Goal: Transaction & Acquisition: Book appointment/travel/reservation

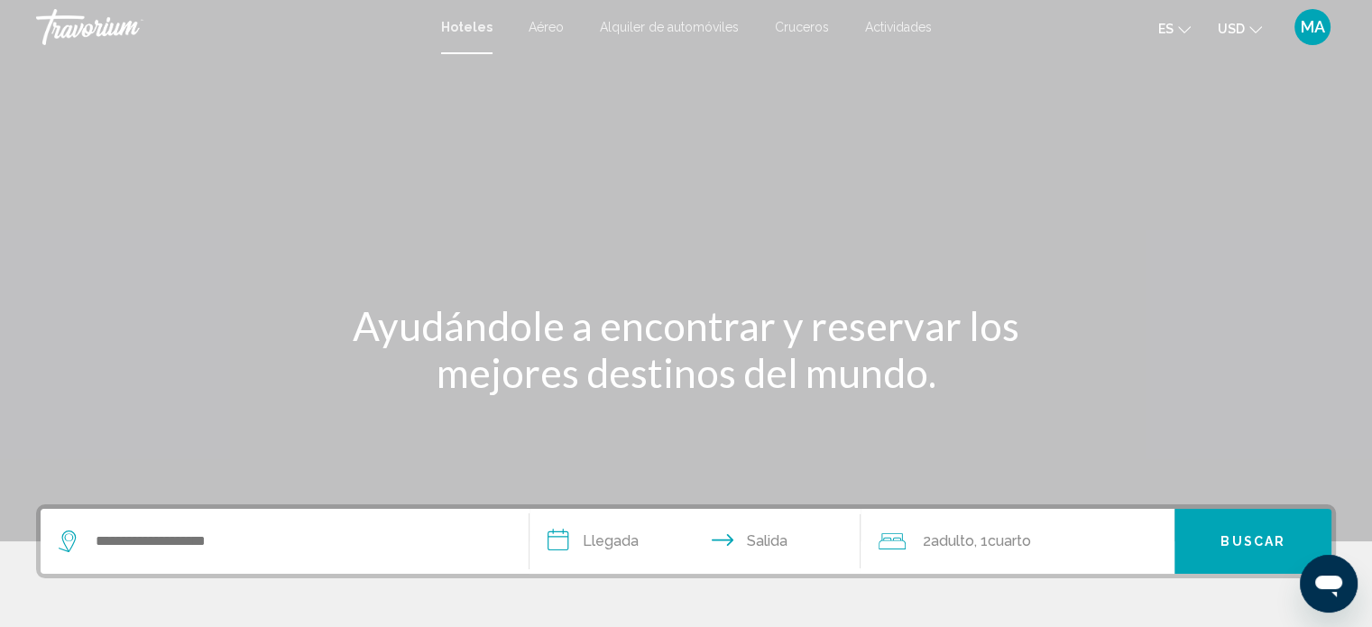
click at [540, 27] on span "Aéreo" at bounding box center [546, 27] width 35 height 14
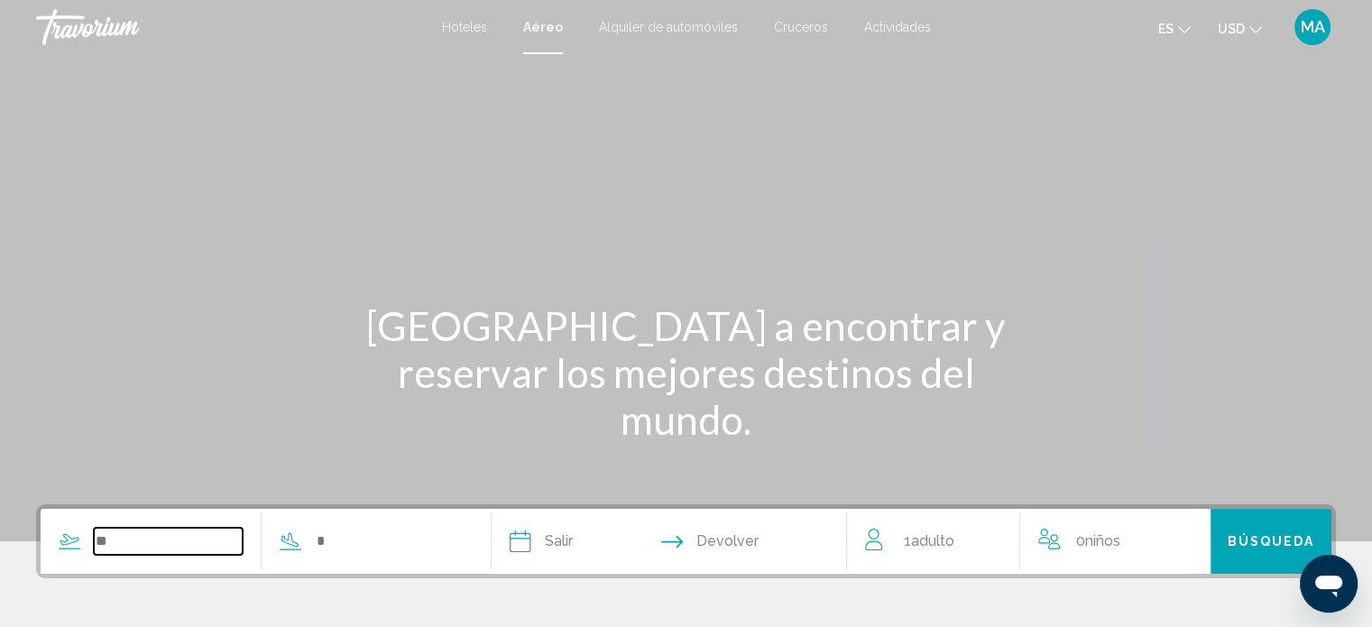
click at [214, 551] on input "Search widget" at bounding box center [168, 541] width 149 height 27
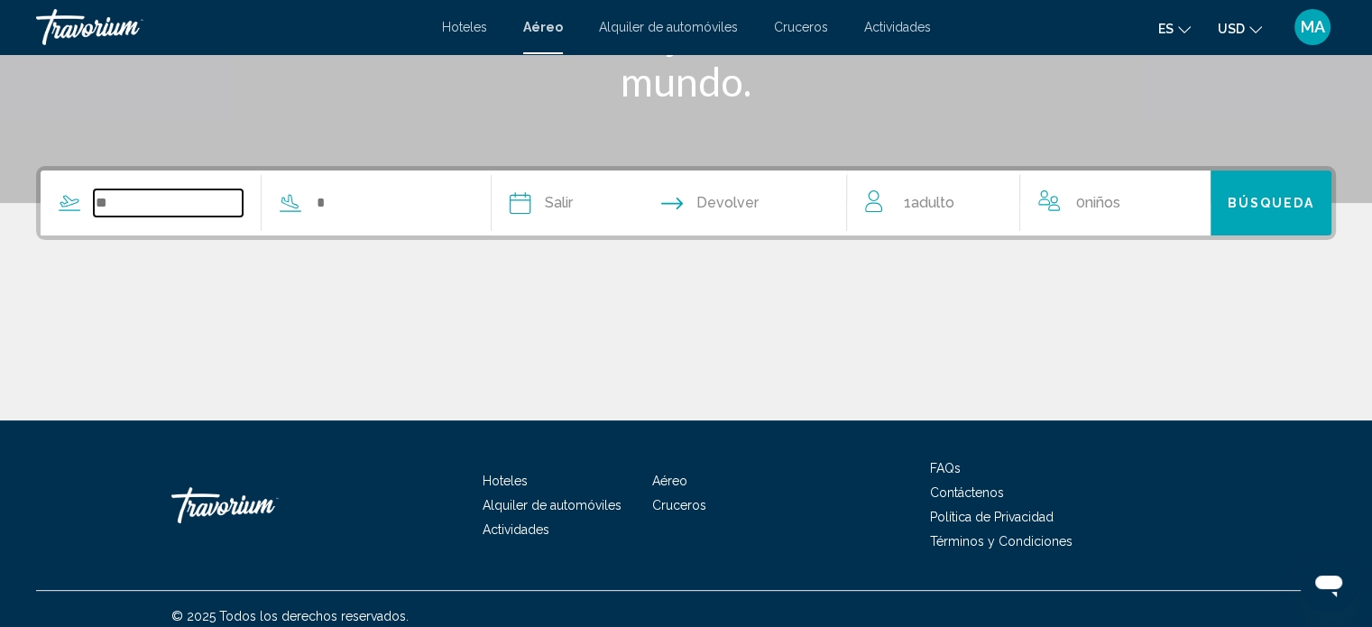
scroll to position [352, 0]
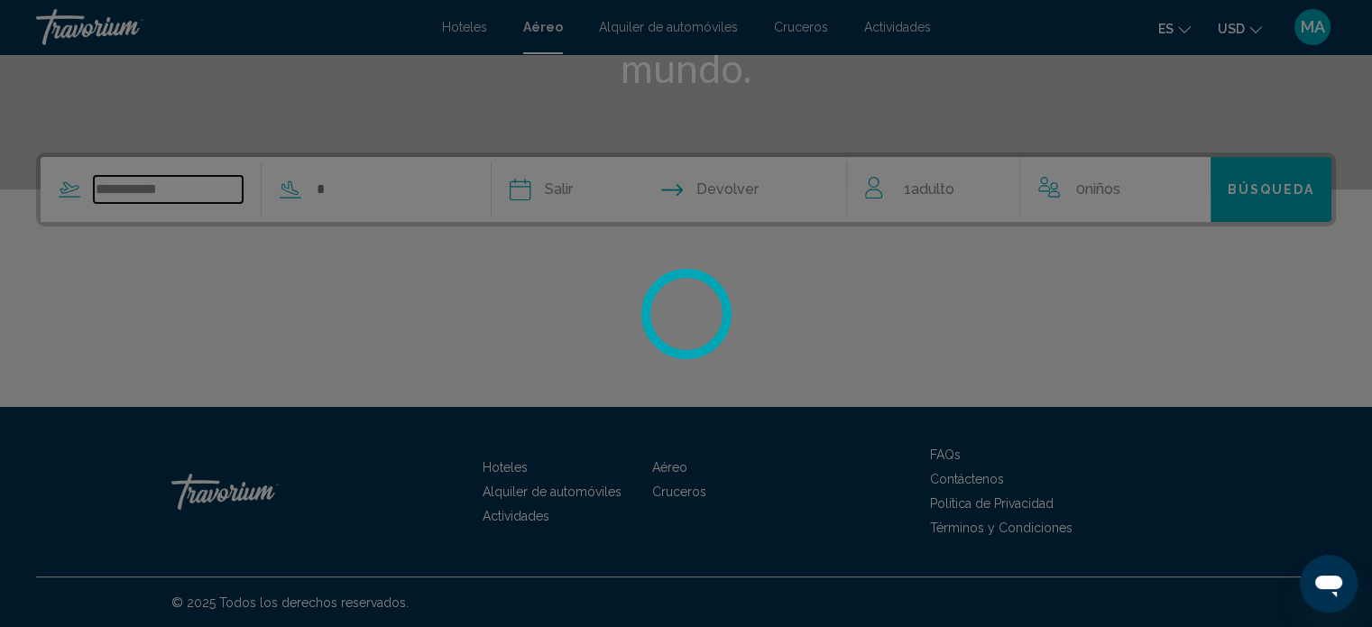
type input "**********"
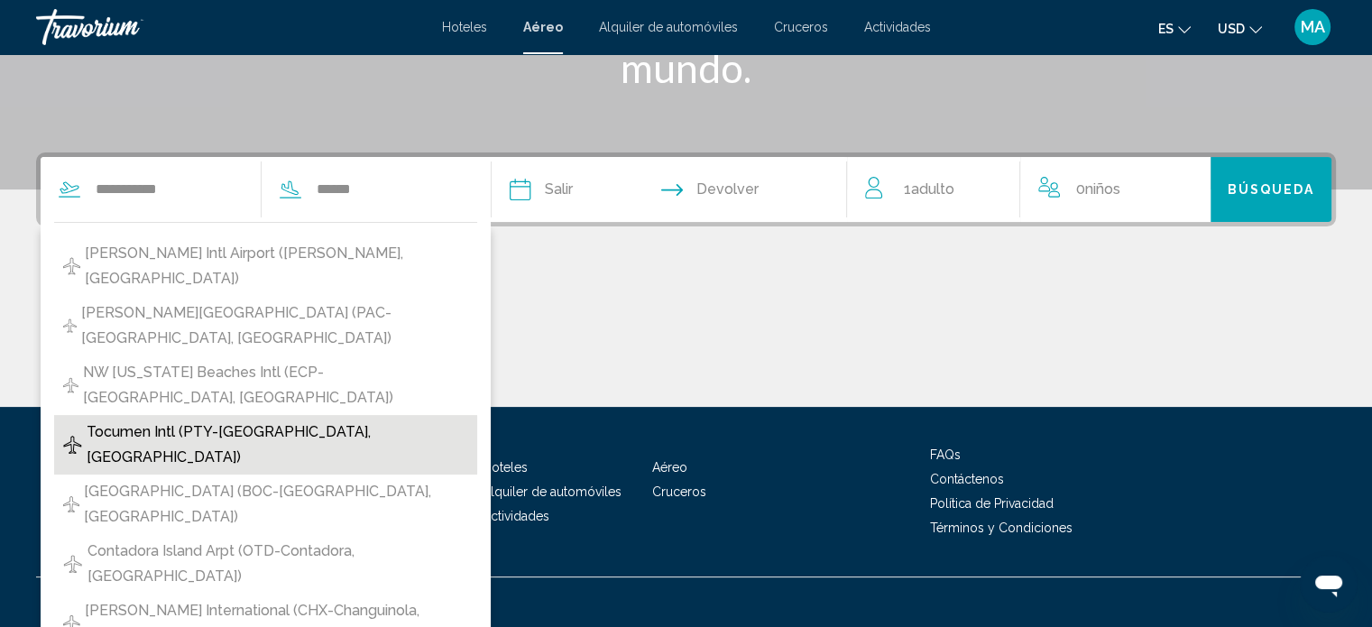
click at [361, 419] on span "Tocumen Intl (PTY-Panama City, Panama)" at bounding box center [278, 444] width 382 height 51
type input "**********"
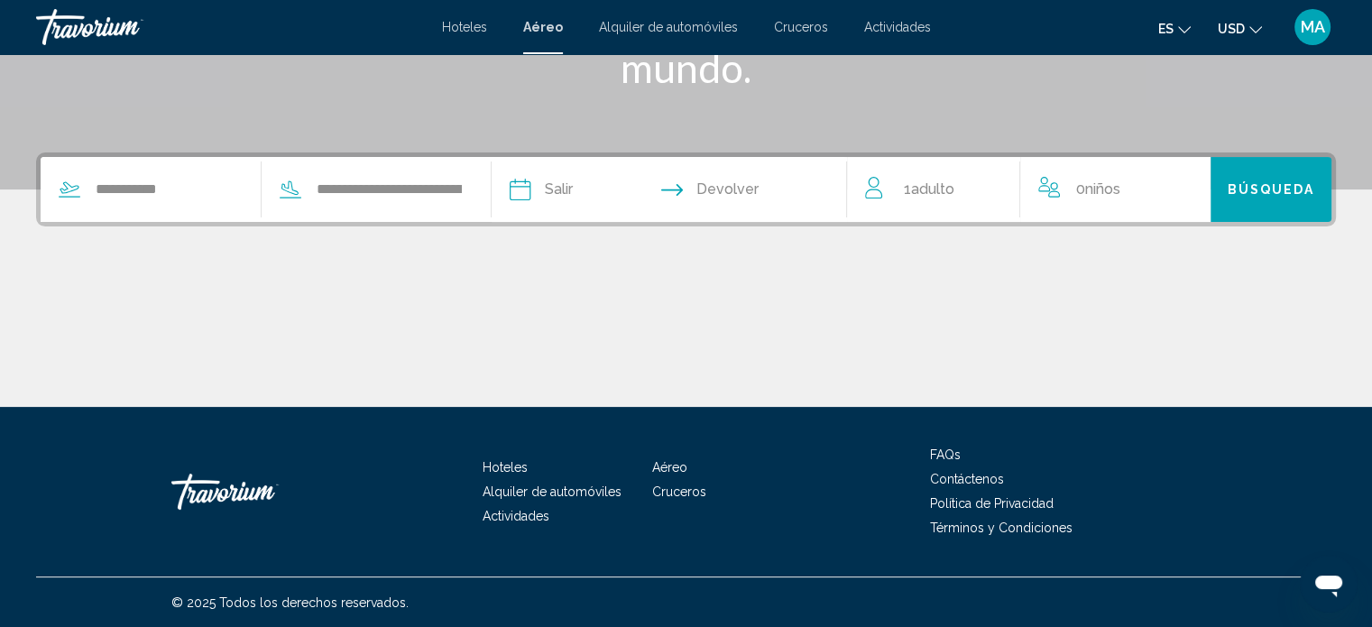
click at [581, 185] on input "Depart date" at bounding box center [593, 192] width 176 height 70
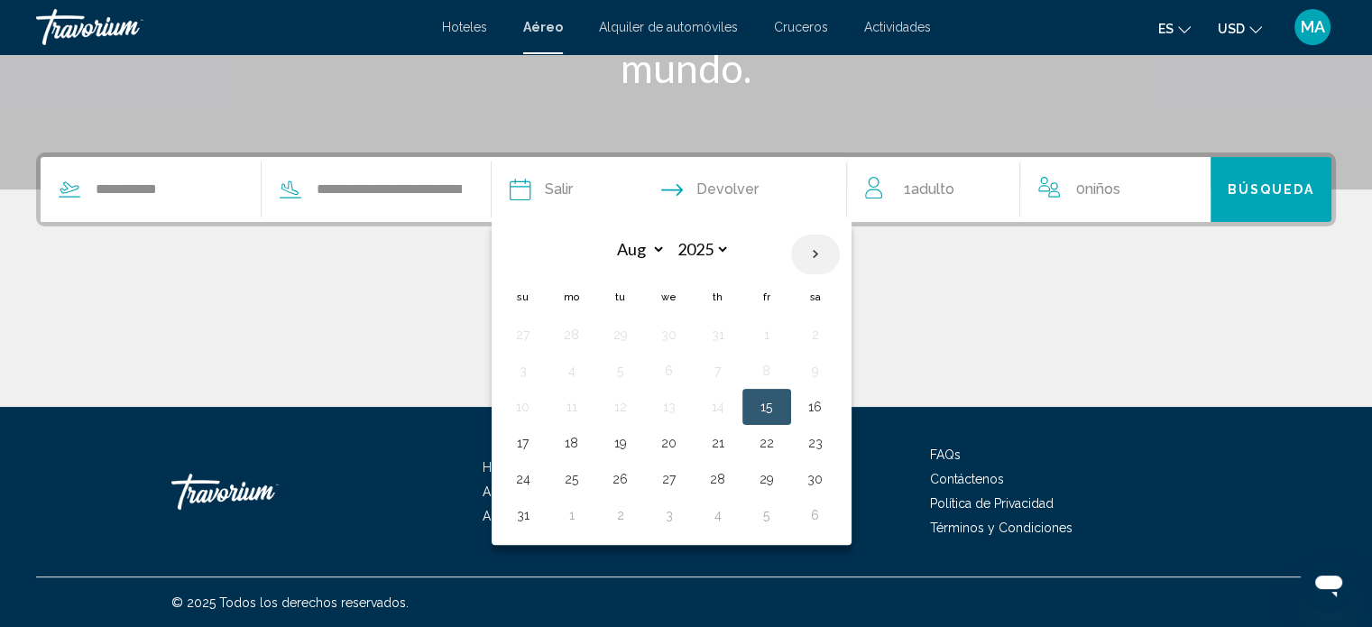
click at [839, 257] on th "Next month" at bounding box center [815, 254] width 49 height 40
select select "*"
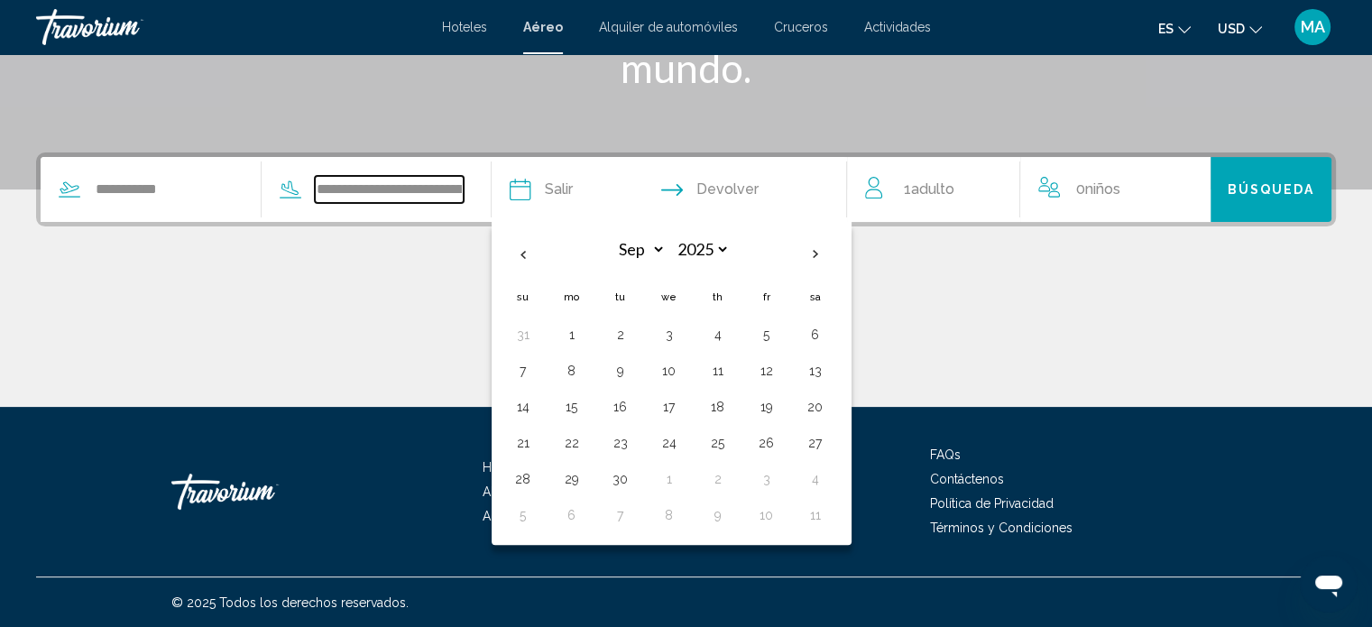
click at [433, 188] on input "**********" at bounding box center [389, 189] width 149 height 27
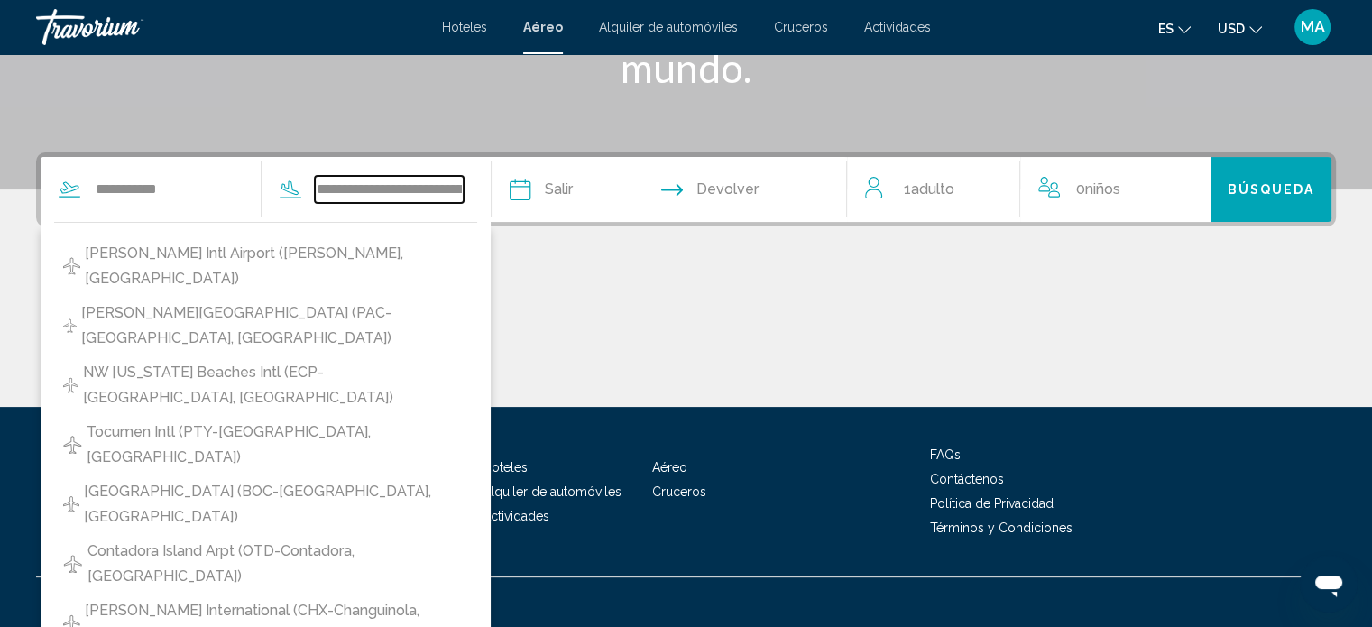
click at [415, 186] on input "**********" at bounding box center [389, 189] width 149 height 27
type input "*"
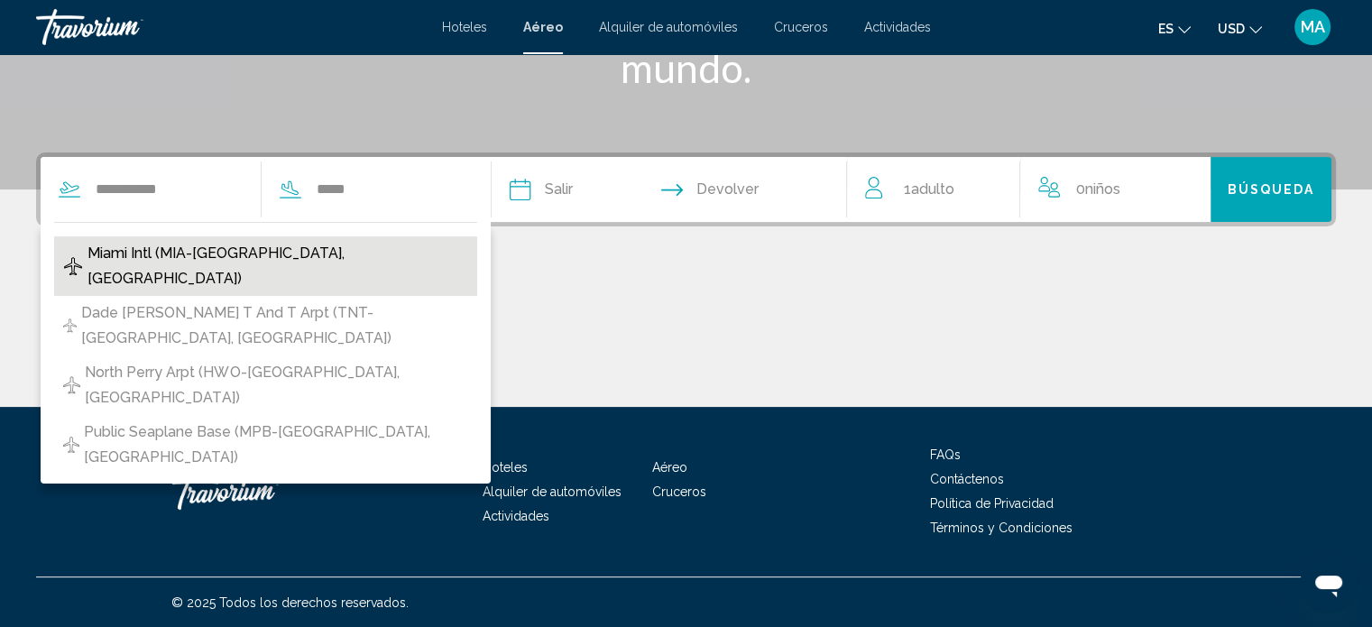
click at [340, 252] on span "Miami Intl (MIA-Miami, United States of America)" at bounding box center [277, 266] width 381 height 51
type input "**********"
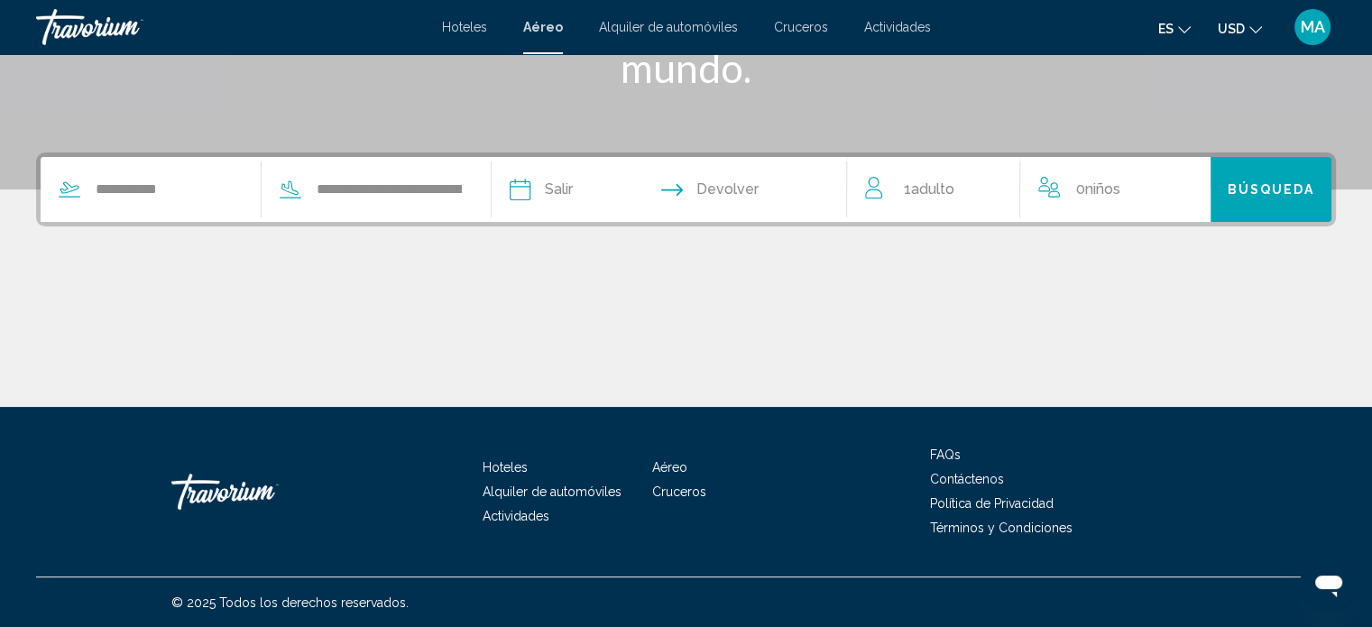
click at [598, 183] on input "Depart date" at bounding box center [593, 192] width 176 height 70
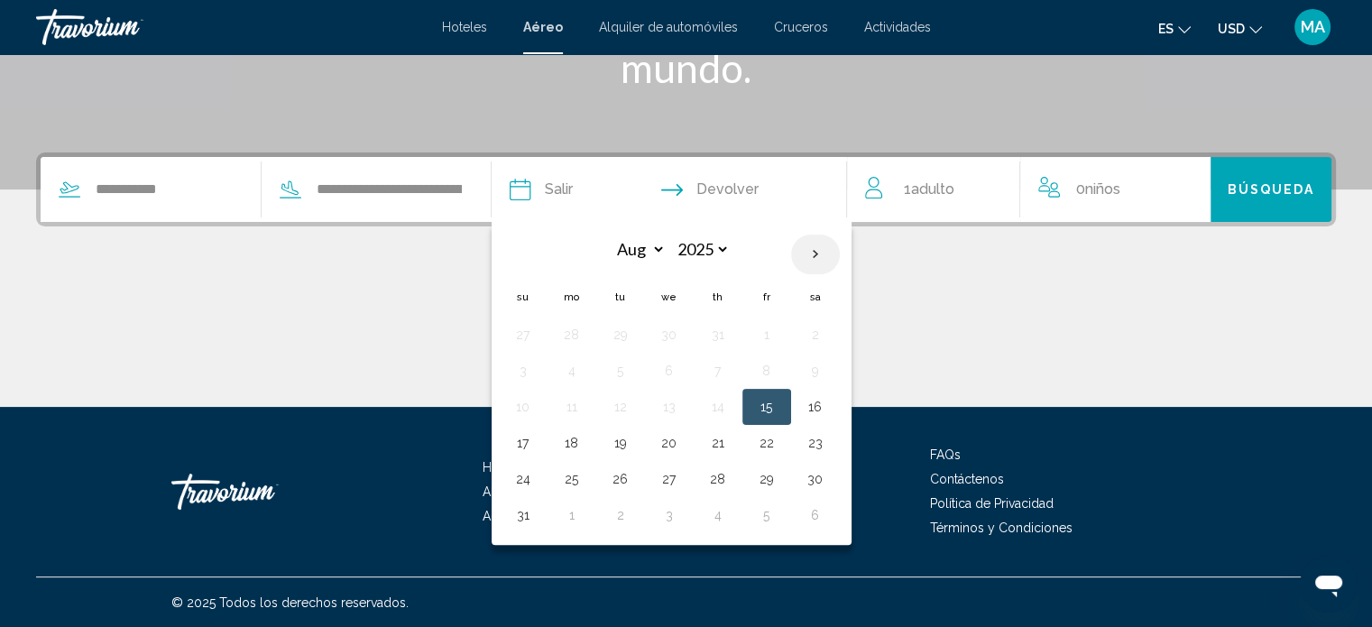
click at [837, 255] on th "Next month" at bounding box center [815, 254] width 49 height 40
select select "**"
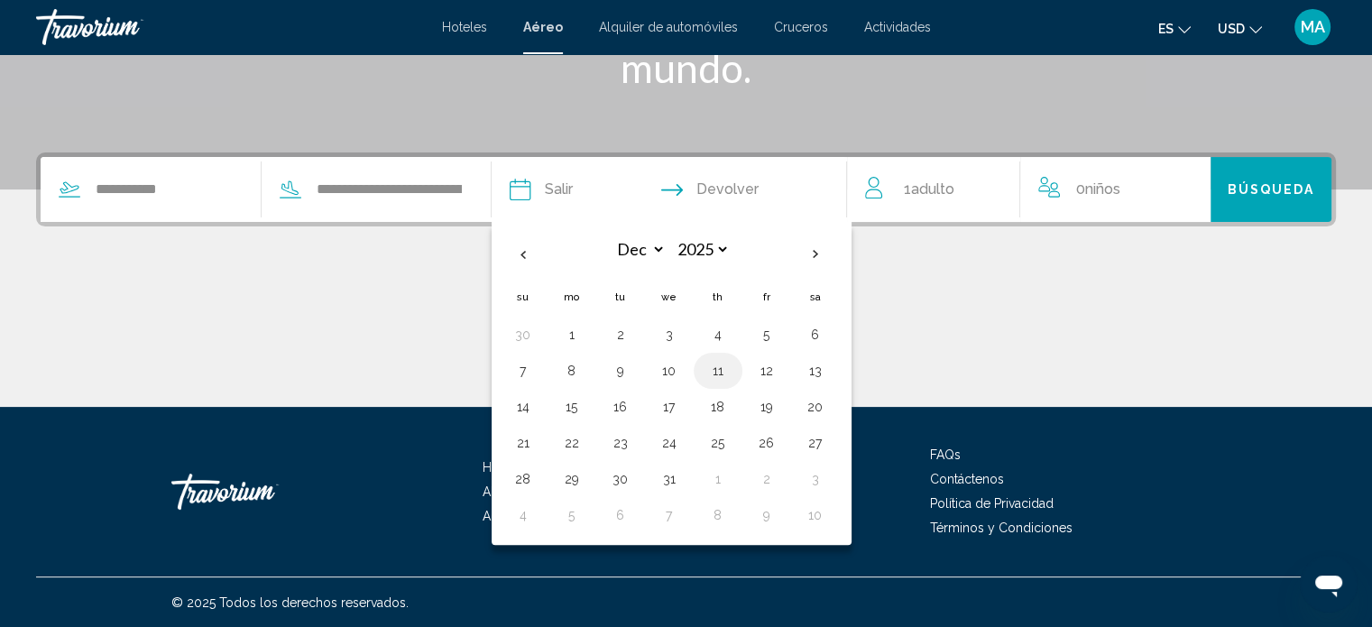
click at [732, 367] on button "11" at bounding box center [717, 370] width 29 height 25
type input "**********"
select select "**"
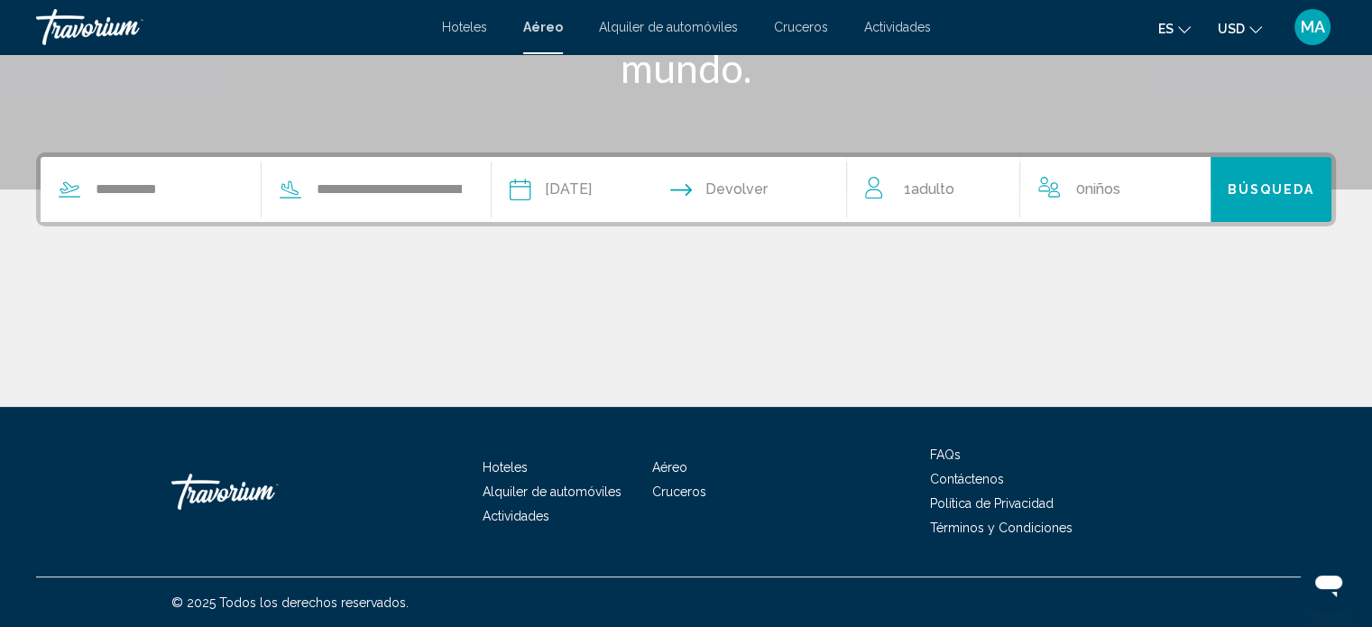
click at [764, 187] on input "Return date" at bounding box center [766, 192] width 176 height 70
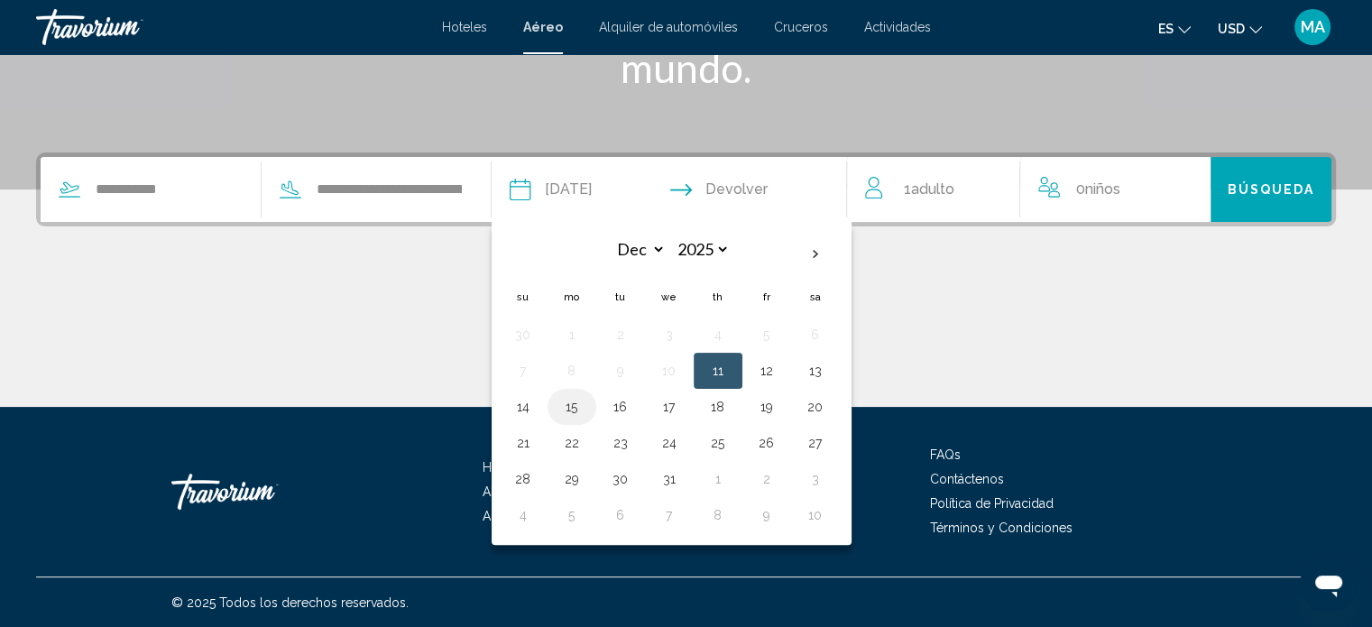
click at [586, 410] on button "15" at bounding box center [571, 406] width 29 height 25
type input "**********"
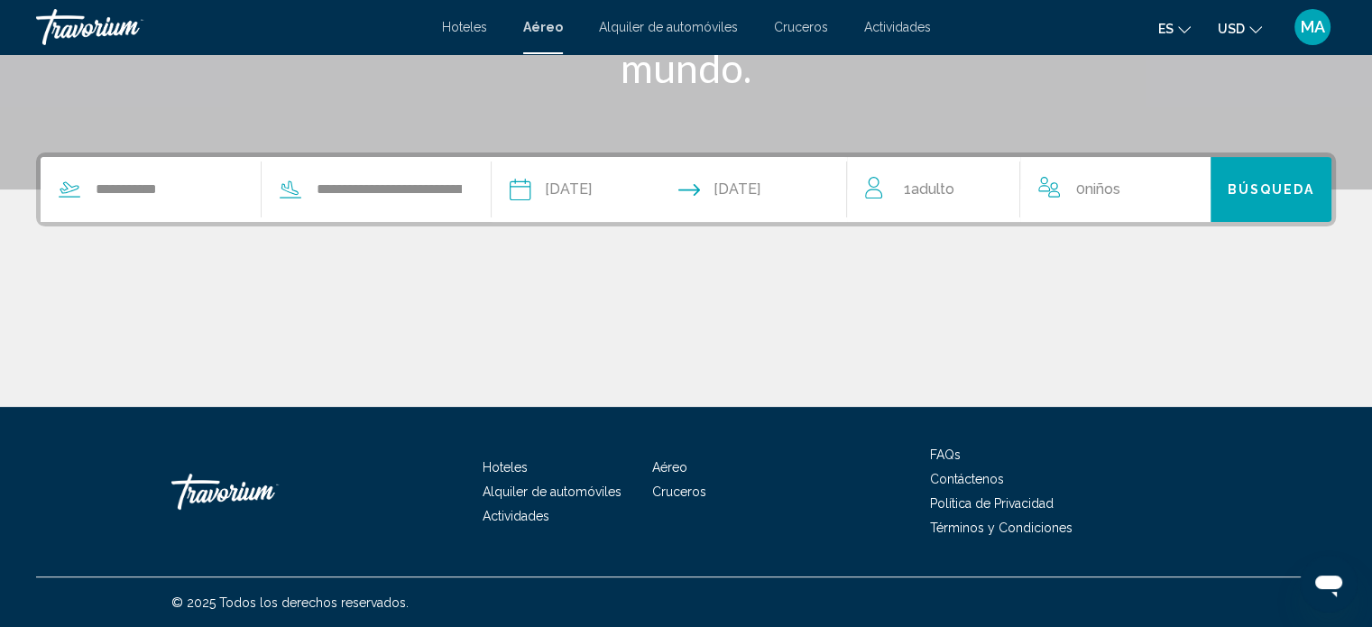
click at [909, 198] on span "1 Adulto Adulto" at bounding box center [928, 189] width 51 height 25
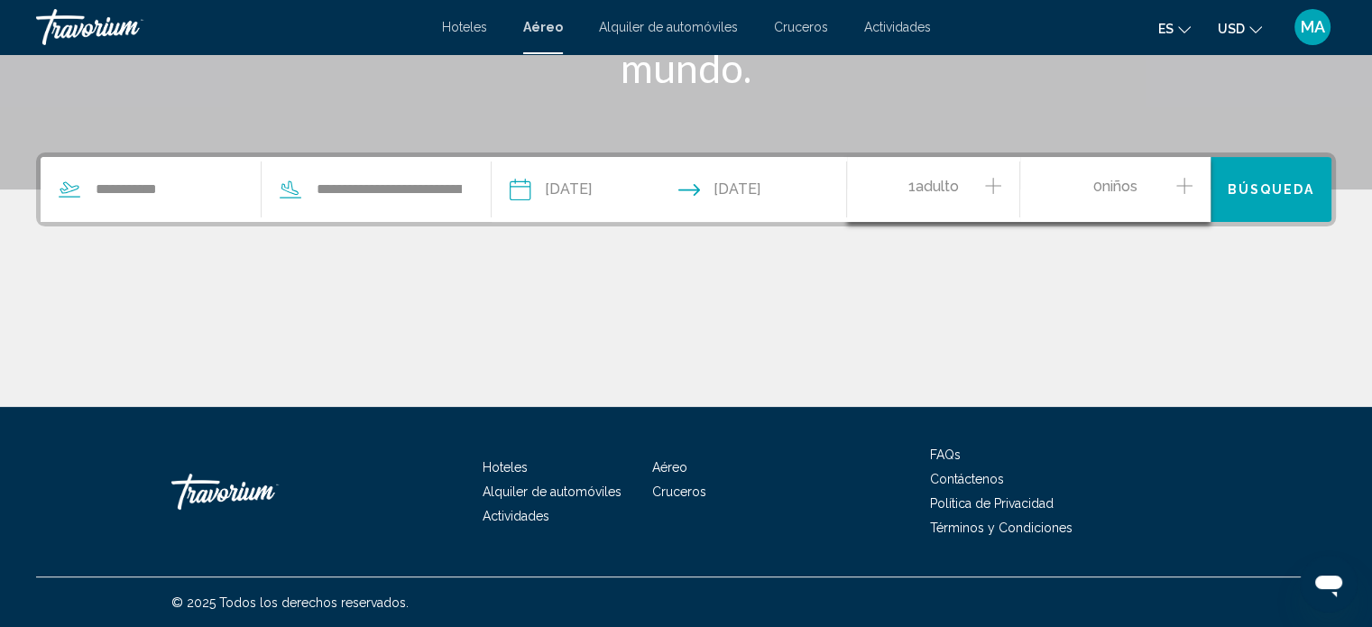
click at [996, 180] on icon "Increment adults" at bounding box center [993, 186] width 16 height 22
click at [999, 262] on div "**********" at bounding box center [686, 279] width 1372 height 254
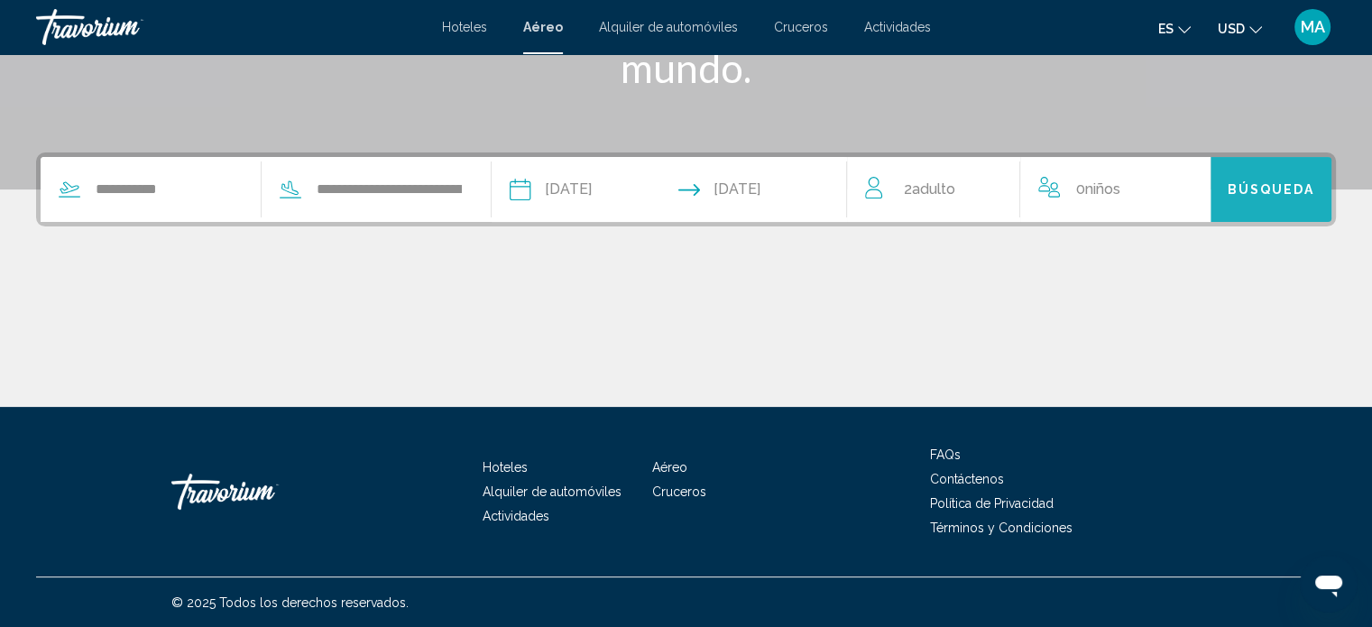
click at [1261, 194] on span "Búsqueda" at bounding box center [1270, 190] width 87 height 14
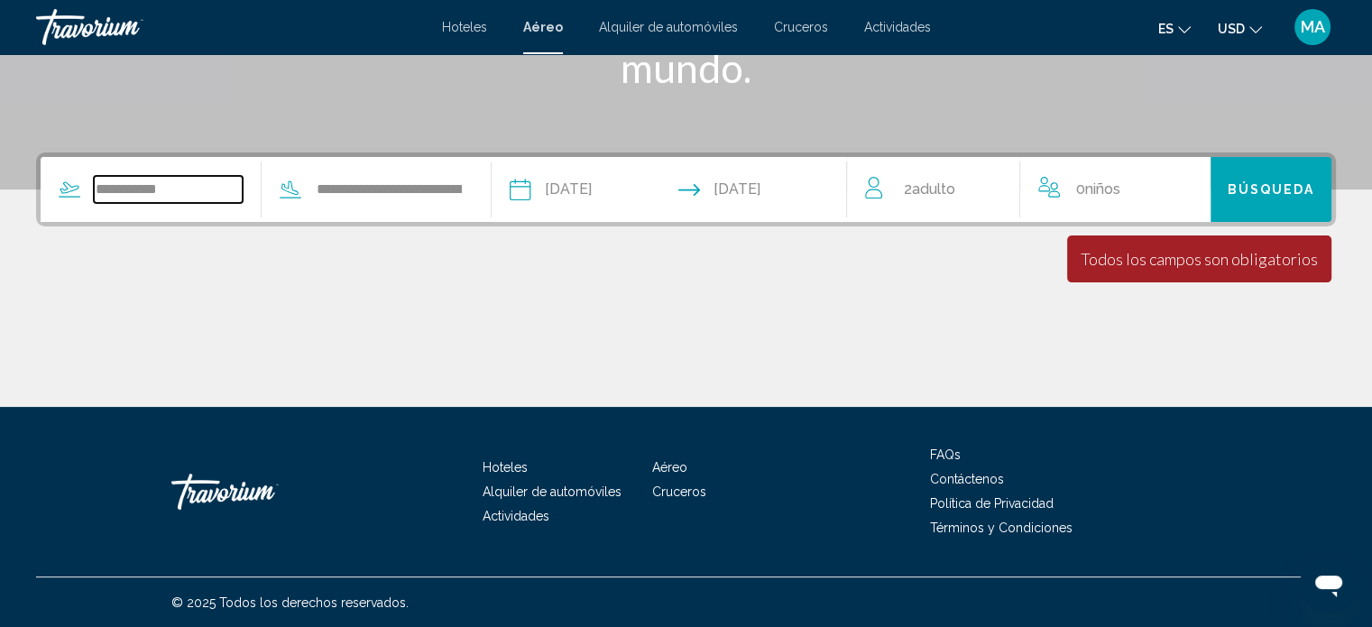
click at [176, 189] on input "**********" at bounding box center [168, 189] width 149 height 27
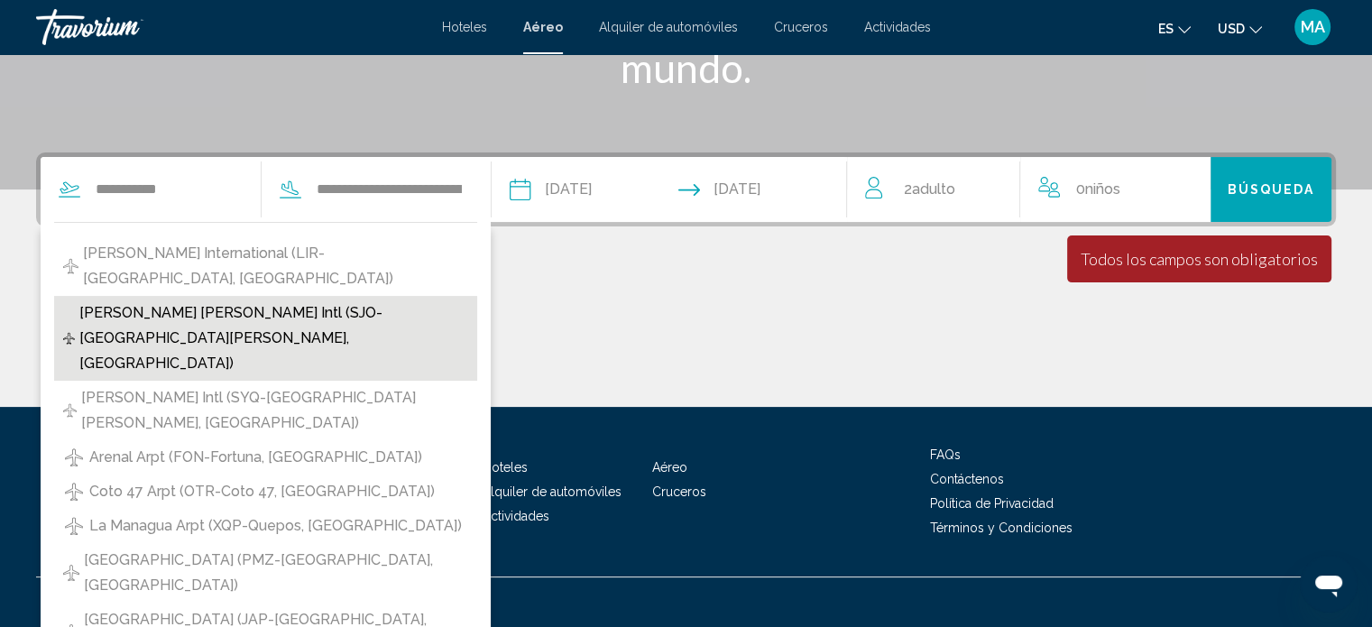
click at [253, 300] on span "Juan Santa Maria Intl (SJO-San Jose, Costa Rica)" at bounding box center [273, 338] width 389 height 76
type input "**********"
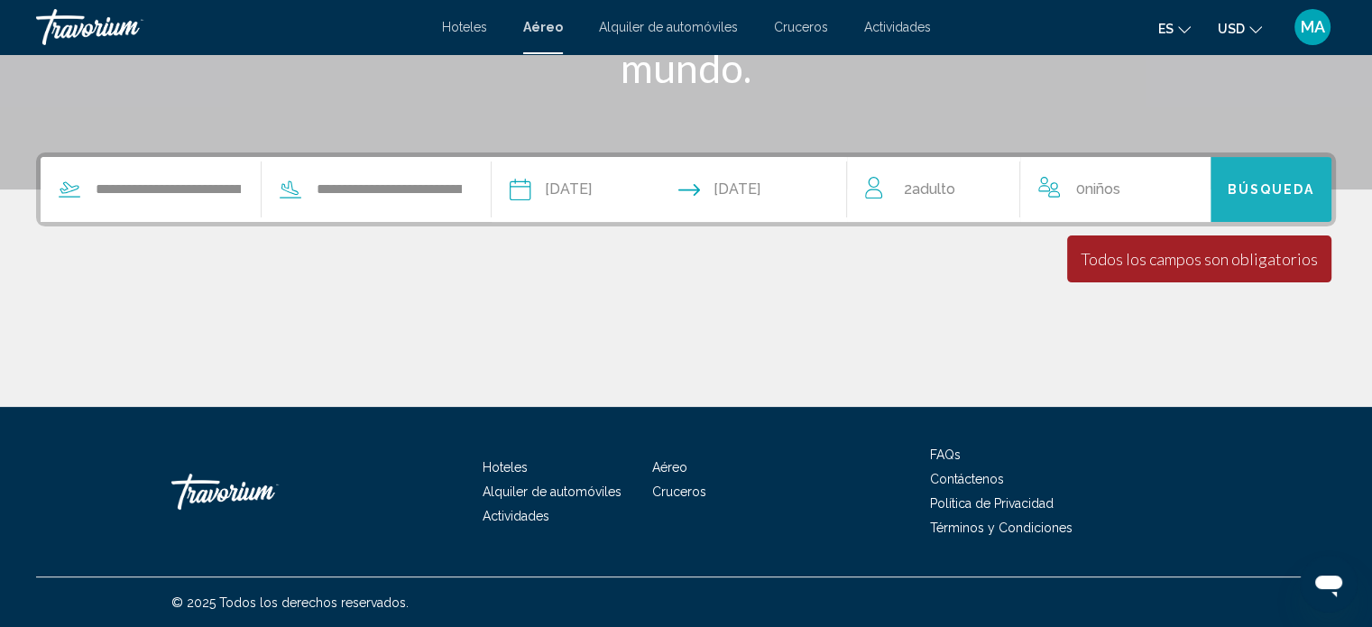
click at [1255, 188] on span "Búsqueda" at bounding box center [1270, 190] width 87 height 14
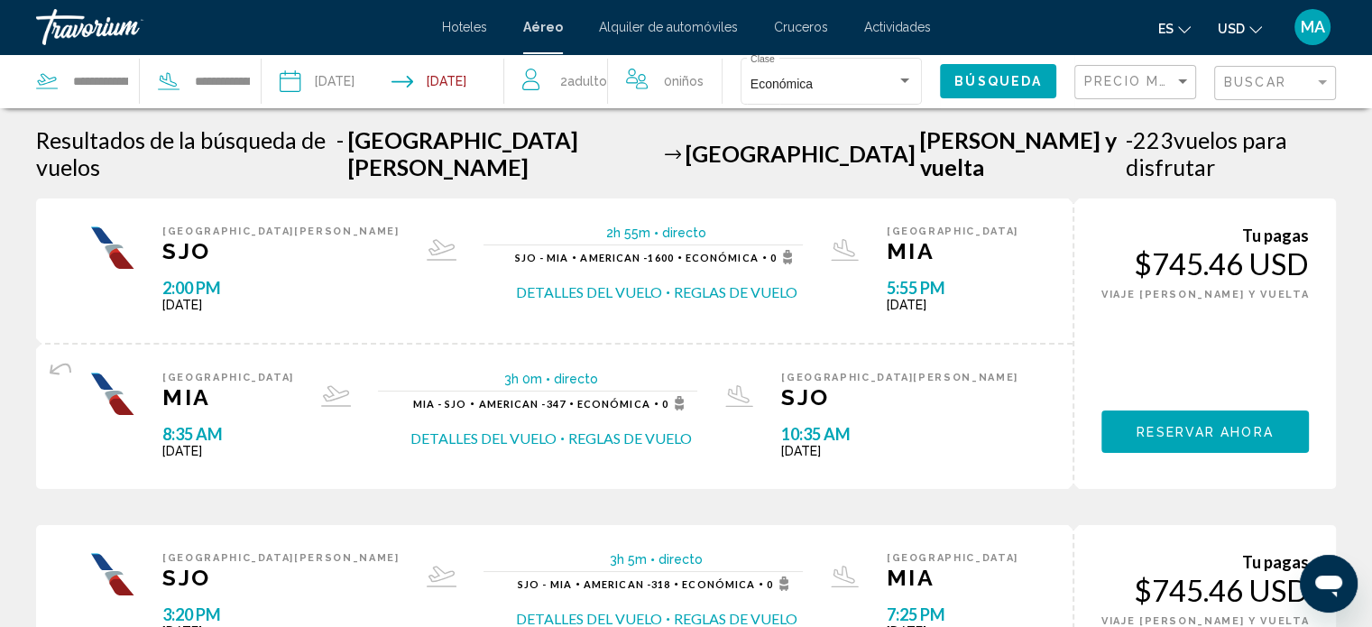
click at [476, 28] on span "Hoteles" at bounding box center [464, 27] width 45 height 14
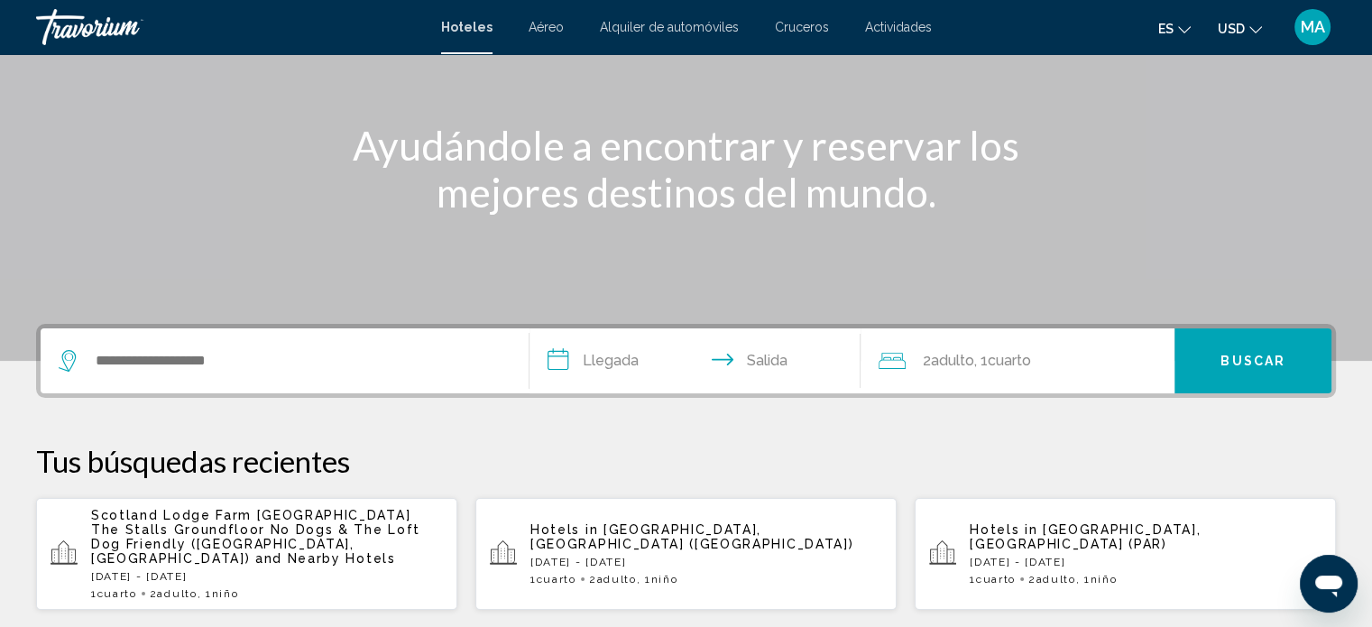
click at [315, 383] on div "Search widget" at bounding box center [285, 360] width 452 height 65
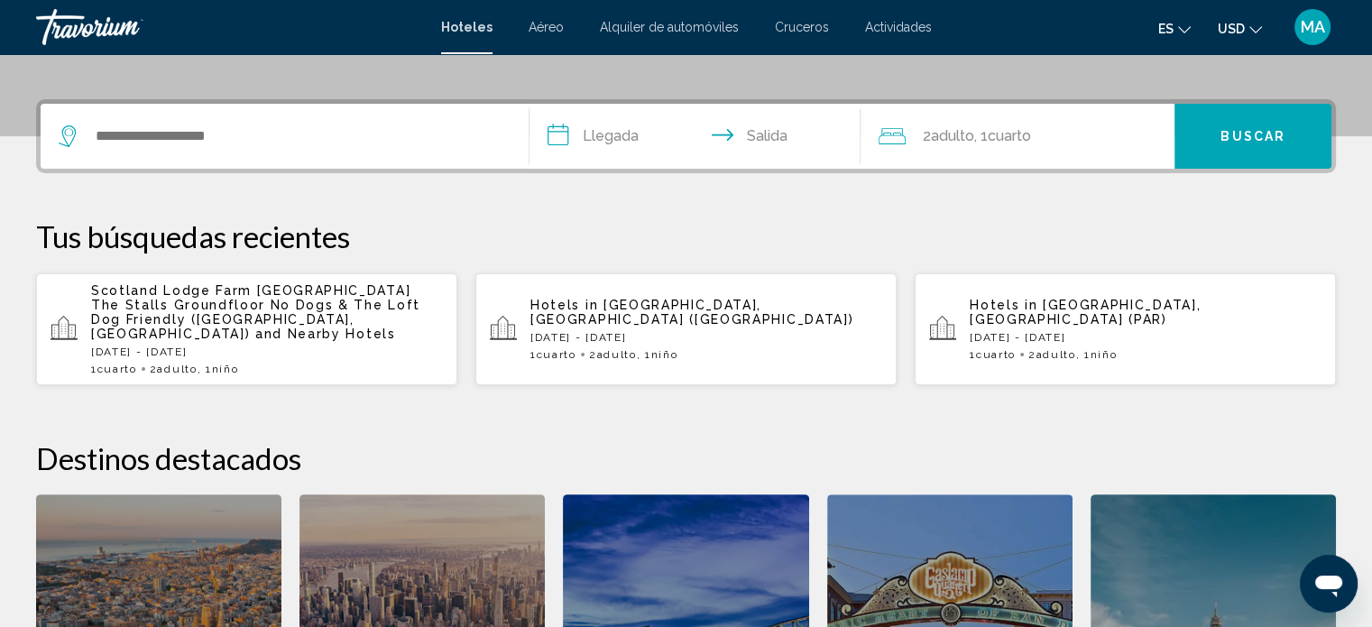
scroll to position [445, 0]
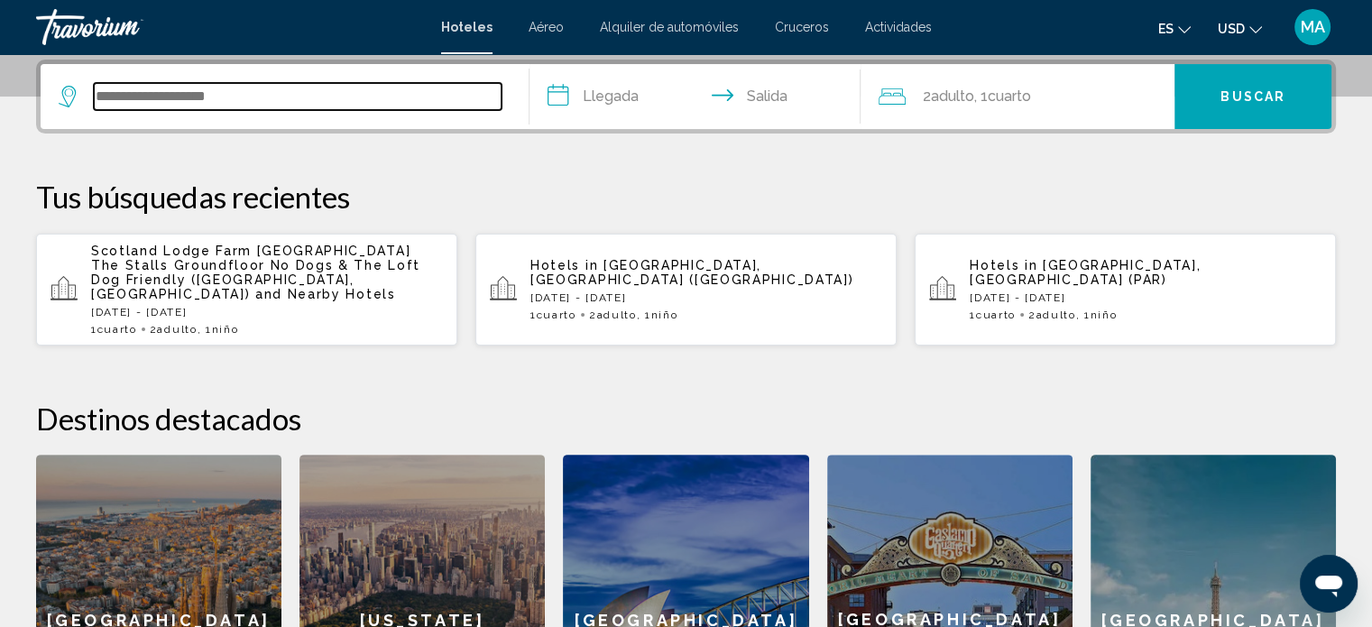
click at [293, 105] on input "Search widget" at bounding box center [298, 96] width 408 height 27
type input "*"
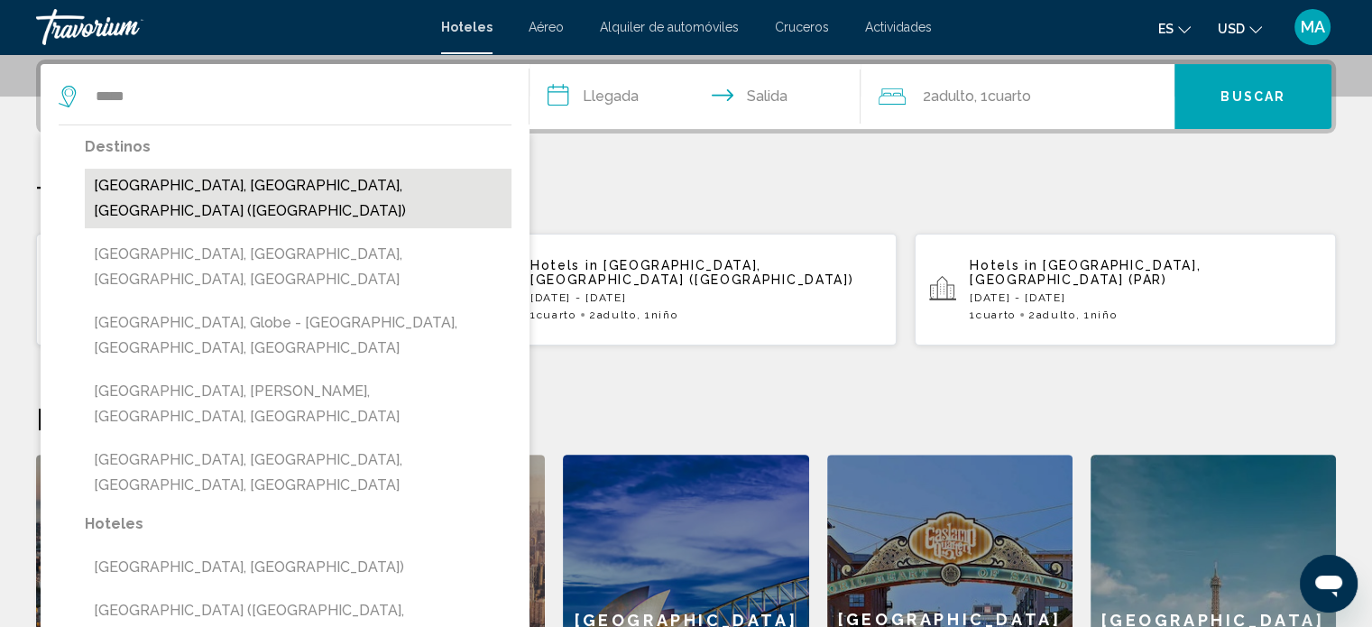
click at [294, 190] on button "[GEOGRAPHIC_DATA], [GEOGRAPHIC_DATA], [GEOGRAPHIC_DATA] ([GEOGRAPHIC_DATA])" at bounding box center [298, 199] width 427 height 60
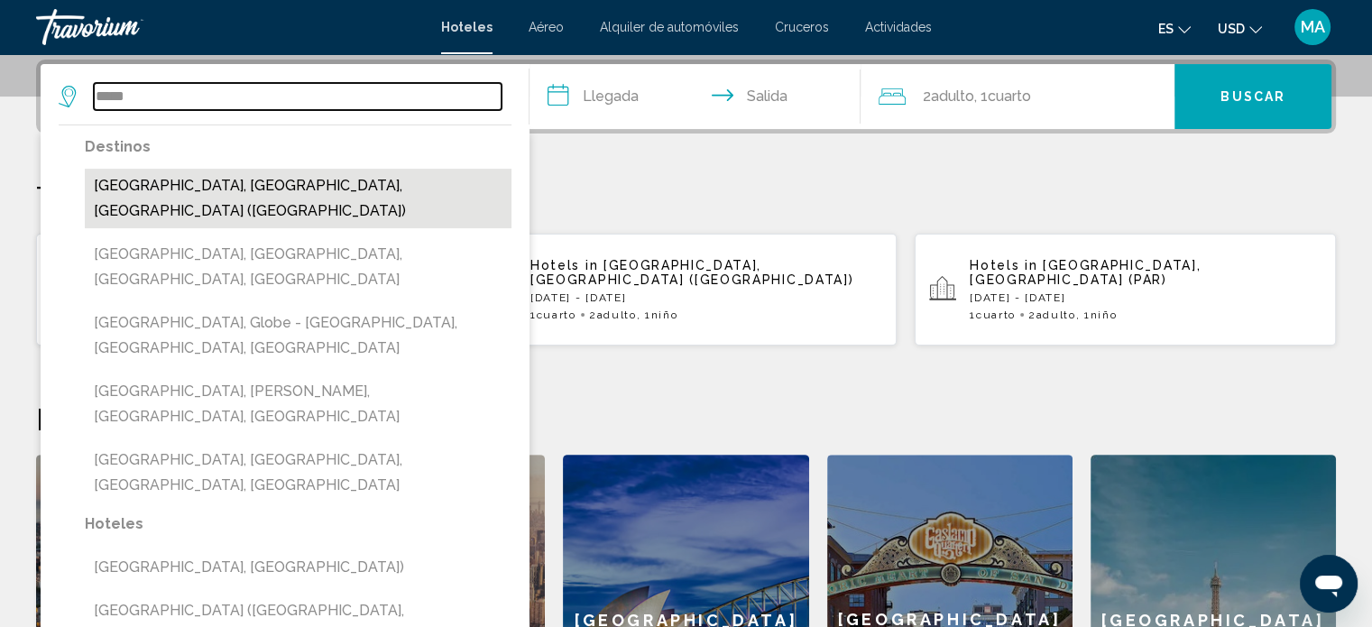
type input "**********"
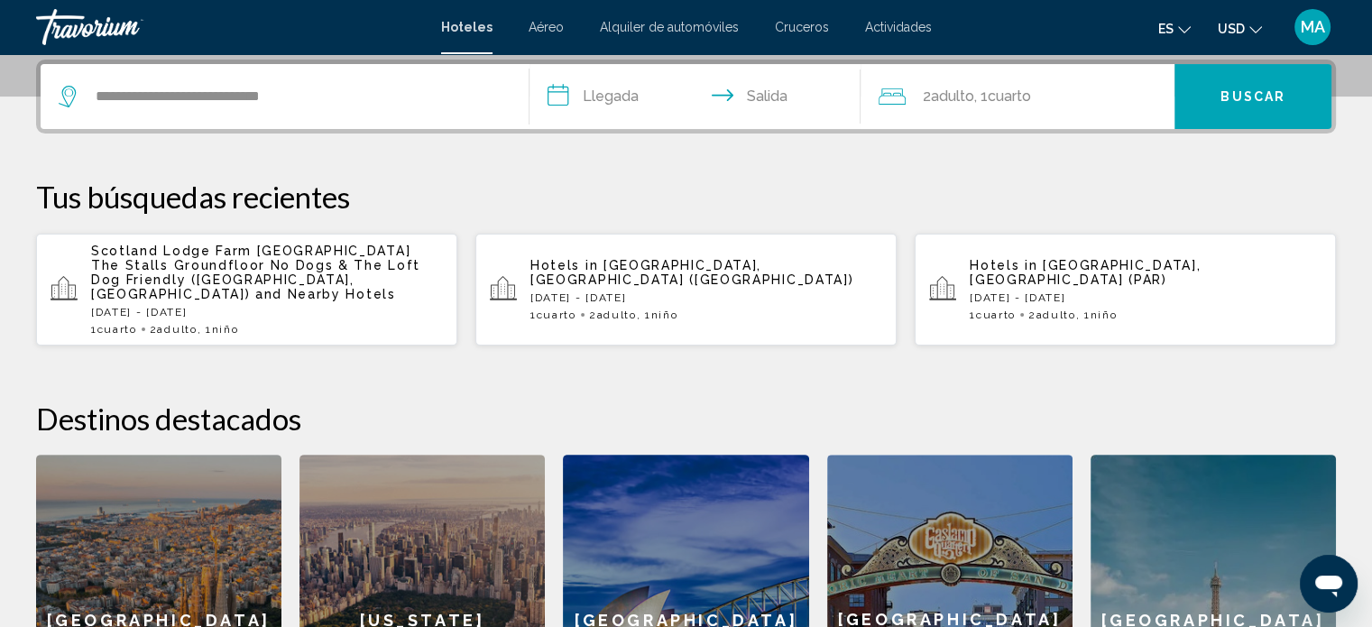
click at [624, 99] on input "**********" at bounding box center [698, 99] width 339 height 70
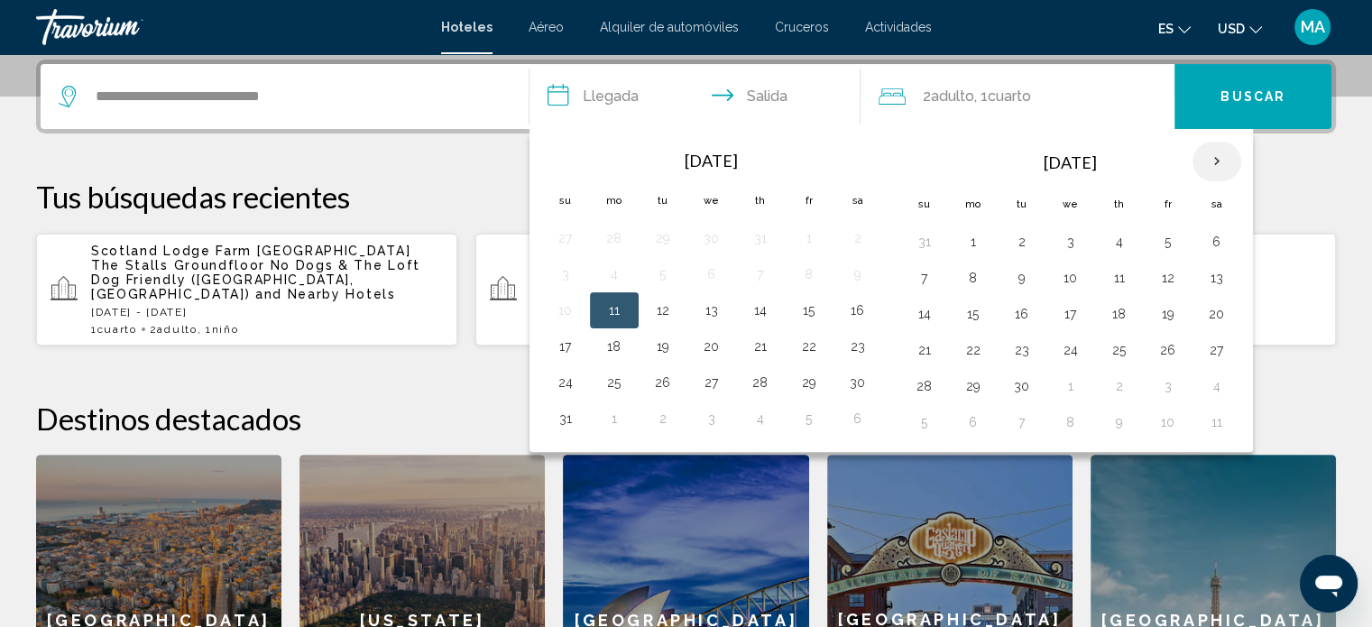
click at [1208, 165] on th "Next month" at bounding box center [1216, 162] width 49 height 40
click at [1122, 271] on button "11" at bounding box center [1119, 277] width 29 height 25
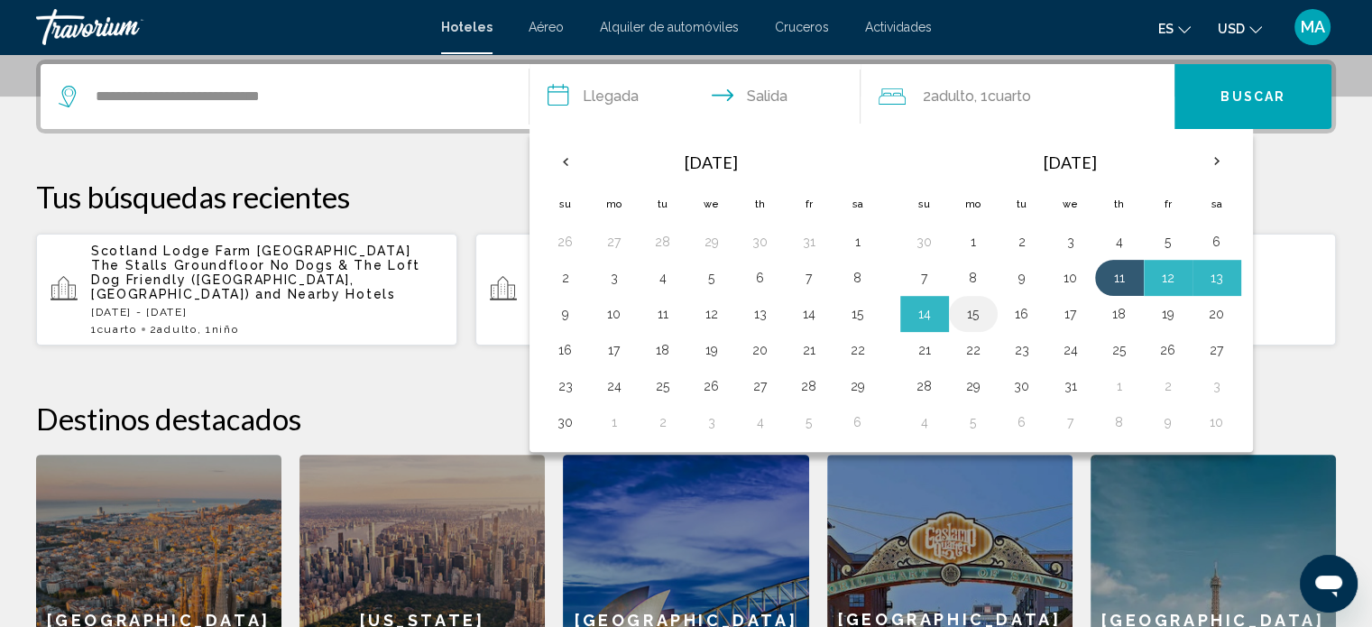
click at [964, 313] on button "15" at bounding box center [973, 313] width 29 height 25
type input "**********"
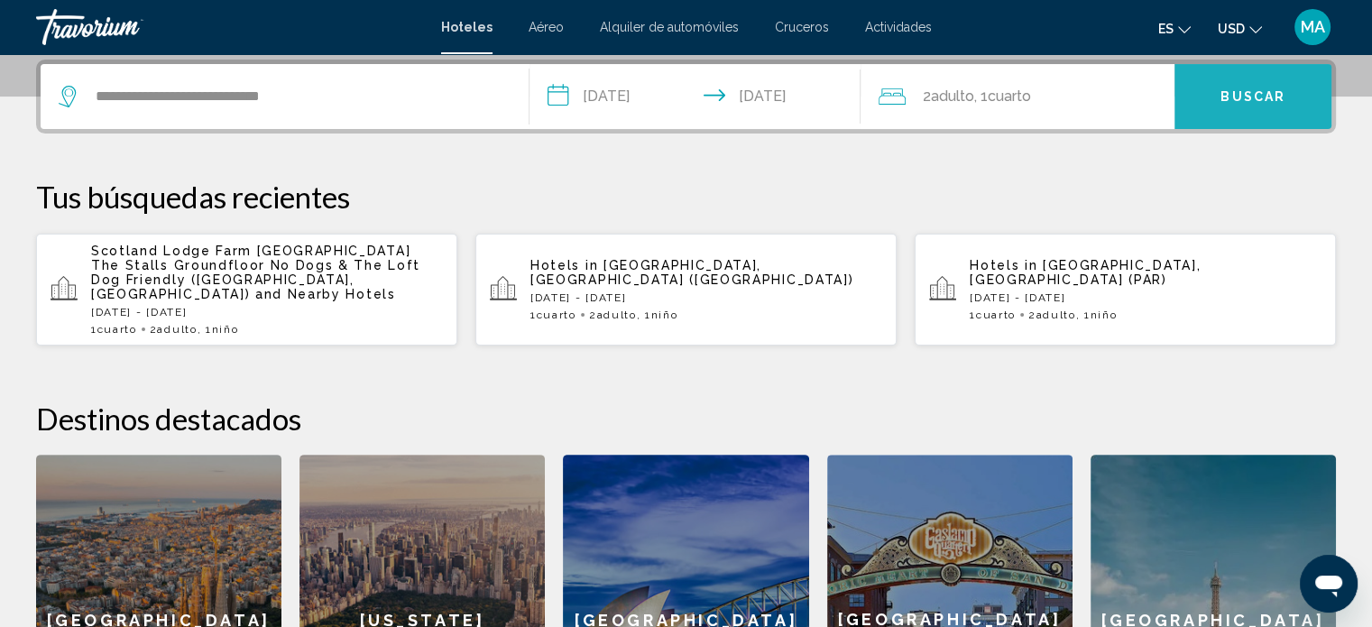
click at [1201, 89] on button "Buscar" at bounding box center [1252, 96] width 157 height 65
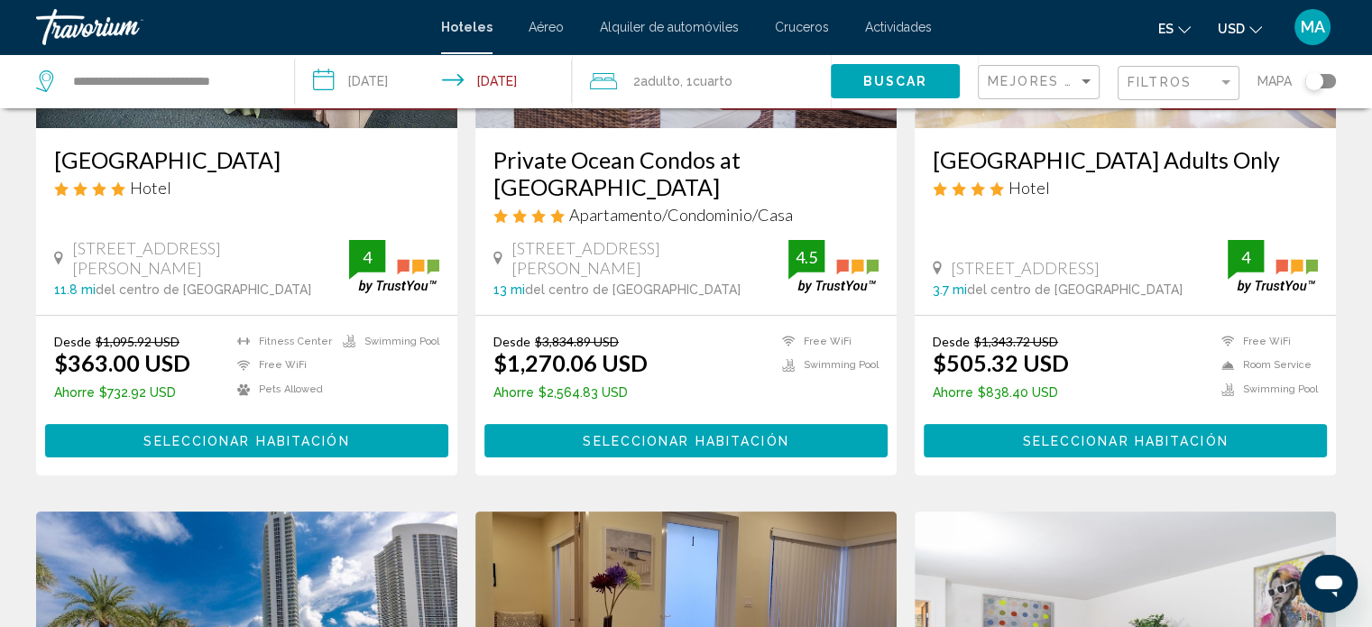
scroll to position [361, 0]
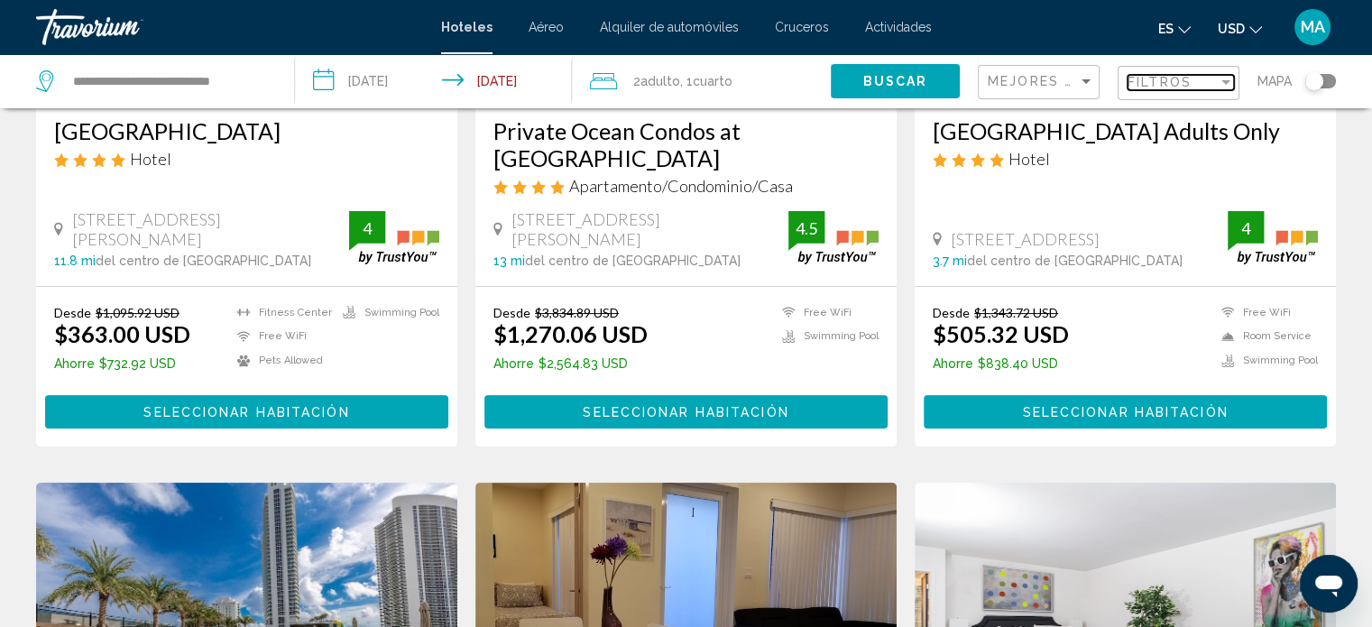
click at [1209, 75] on div "Filtros" at bounding box center [1172, 82] width 90 height 14
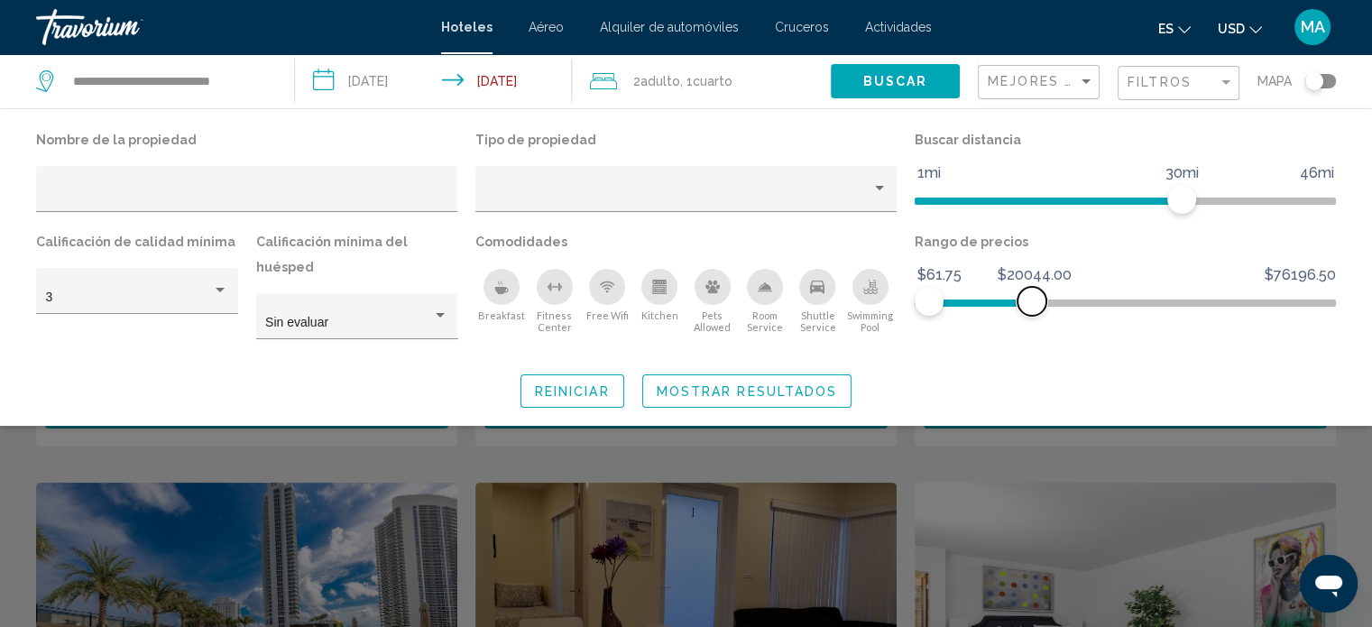
drag, startPoint x: 1314, startPoint y: 308, endPoint x: 1032, endPoint y: 328, distance: 283.0
click at [1032, 328] on div "Rango de precios $61.75 $76196.50 $61.75 $20044.00" at bounding box center [1125, 292] width 439 height 127
drag, startPoint x: 1185, startPoint y: 205, endPoint x: 1064, endPoint y: 212, distance: 121.1
click at [1064, 212] on span "Hotel Filters" at bounding box center [1068, 199] width 29 height 29
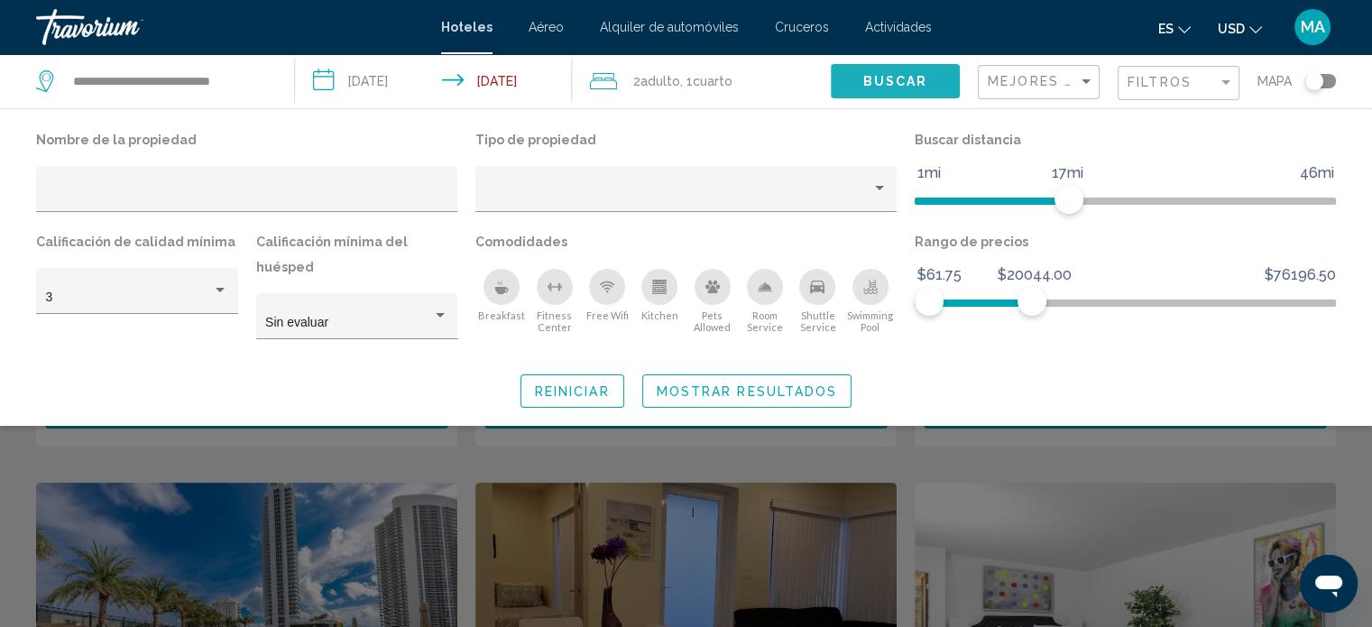
click at [906, 82] on span "Buscar" at bounding box center [894, 82] width 65 height 14
click at [1044, 451] on div "Search widget" at bounding box center [686, 449] width 1372 height 356
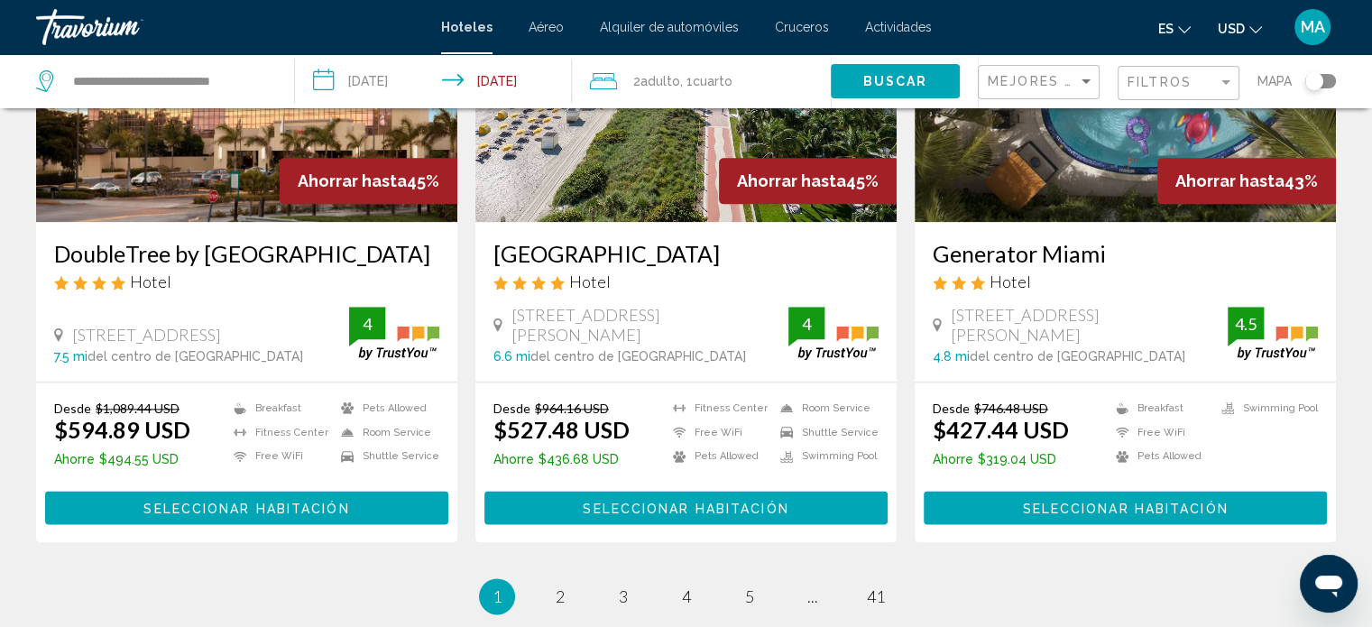
scroll to position [2500, 0]
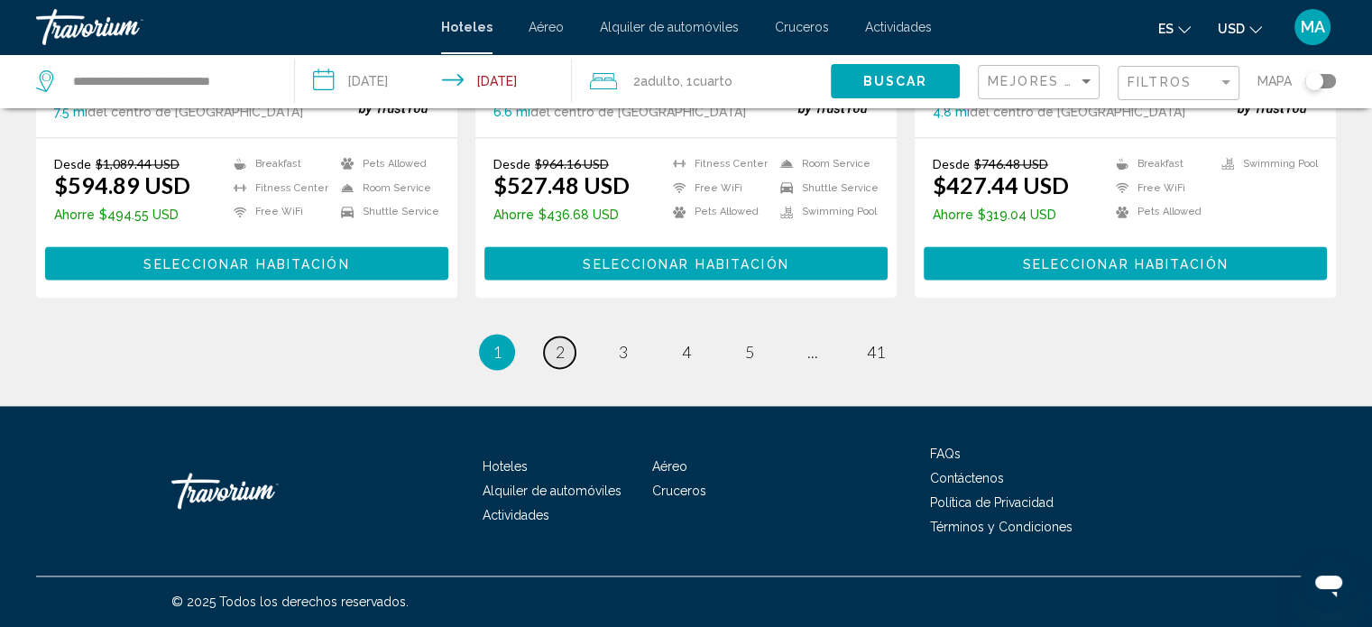
click at [573, 359] on link "page 2" at bounding box center [560, 352] width 32 height 32
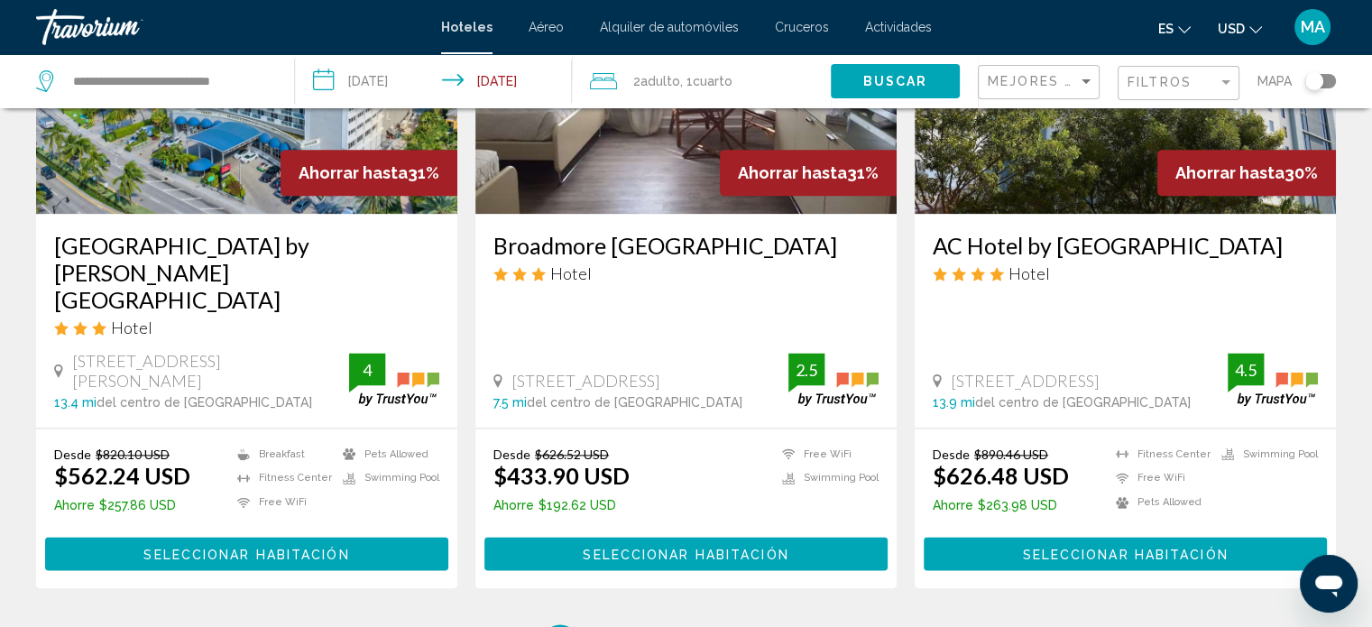
scroll to position [2435, 0]
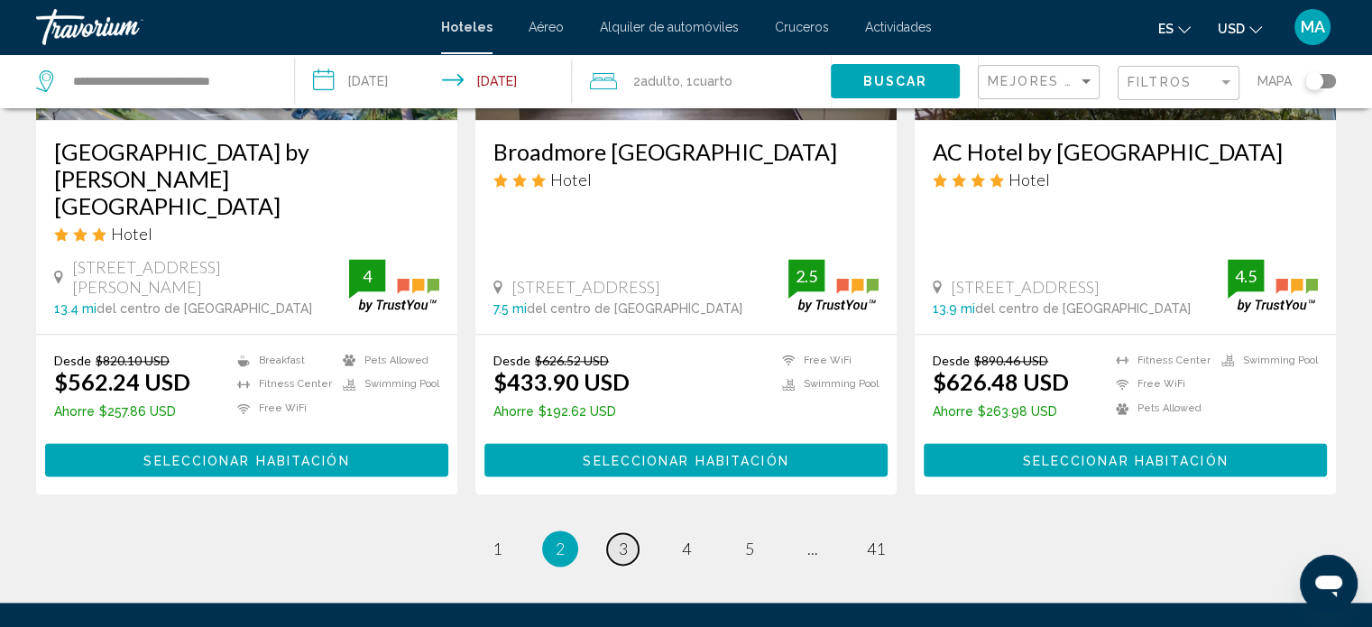
click at [621, 538] on span "3" at bounding box center [623, 548] width 9 height 20
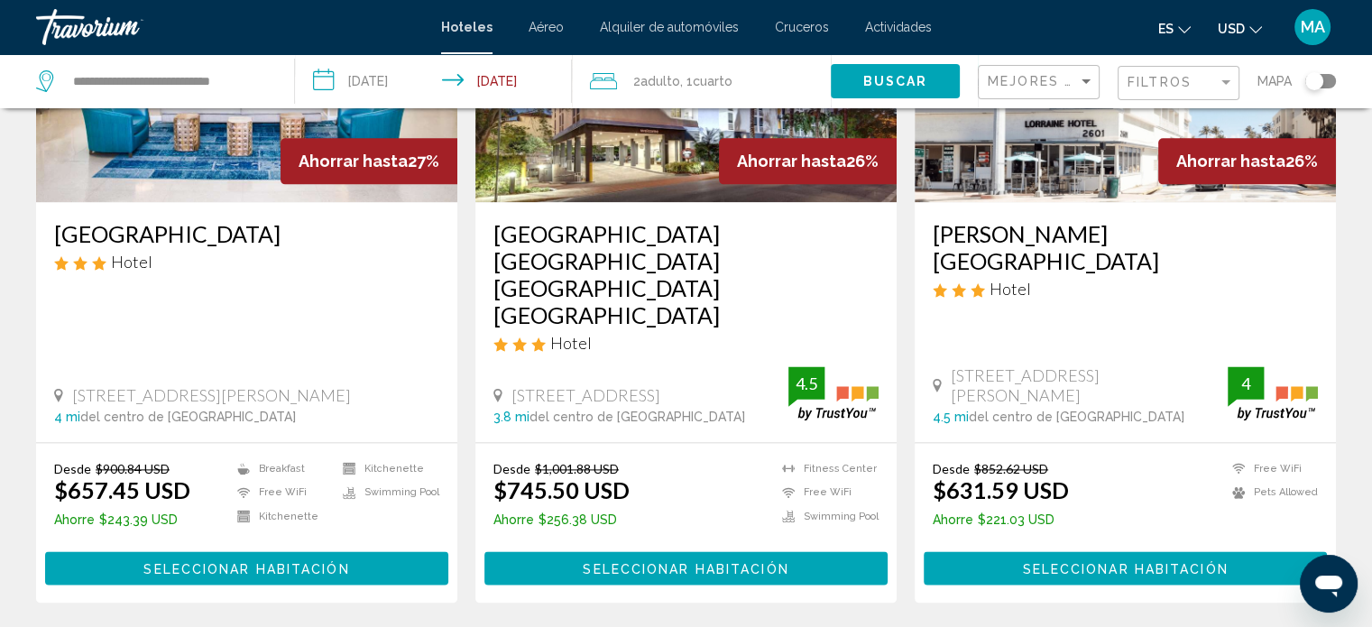
scroll to position [2493, 0]
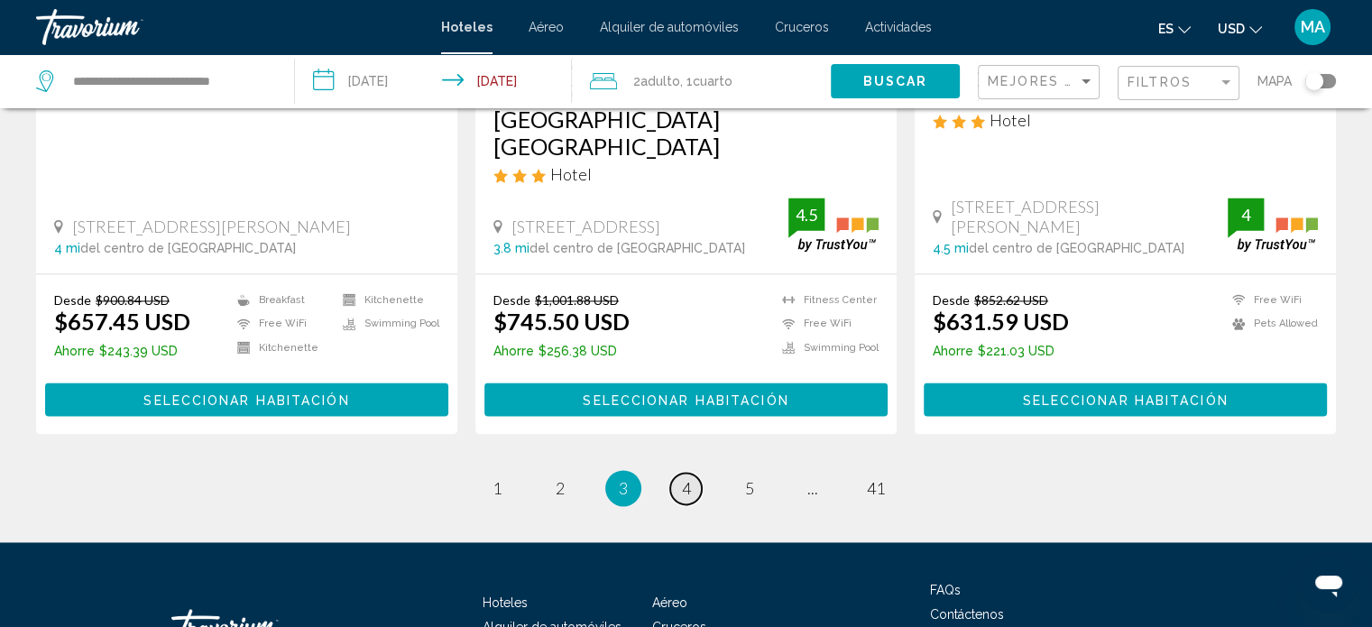
click at [674, 473] on link "page 4" at bounding box center [686, 489] width 32 height 32
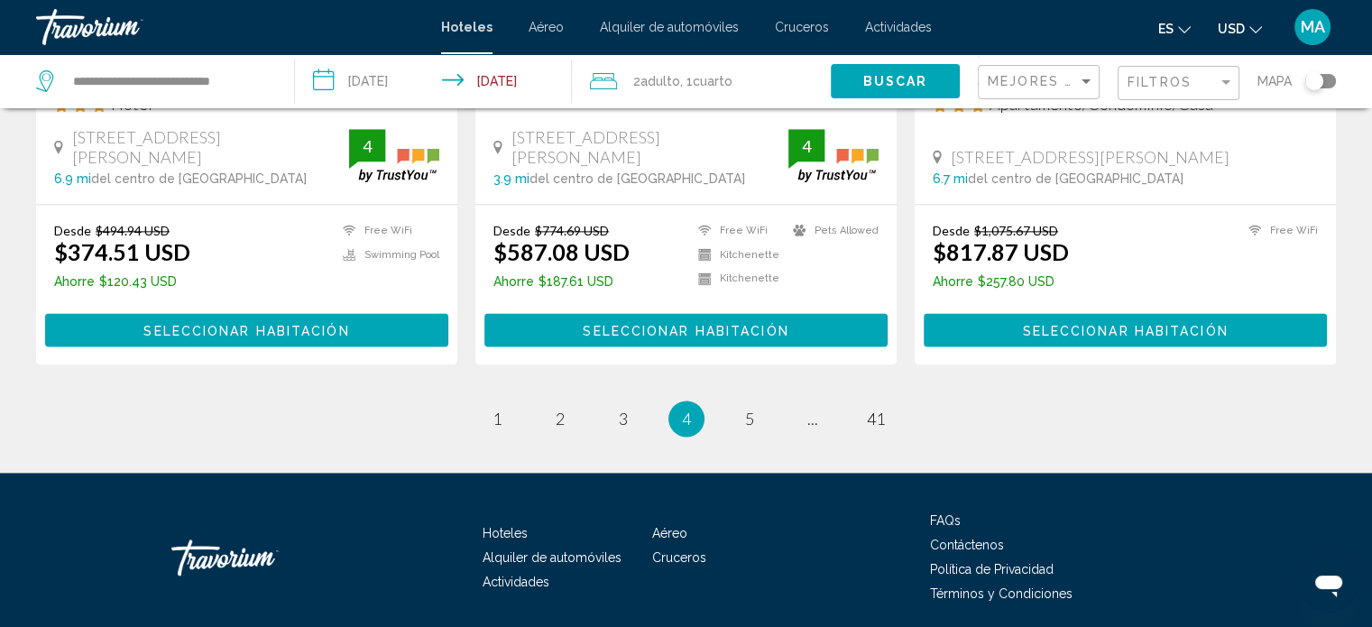
scroll to position [2412, 0]
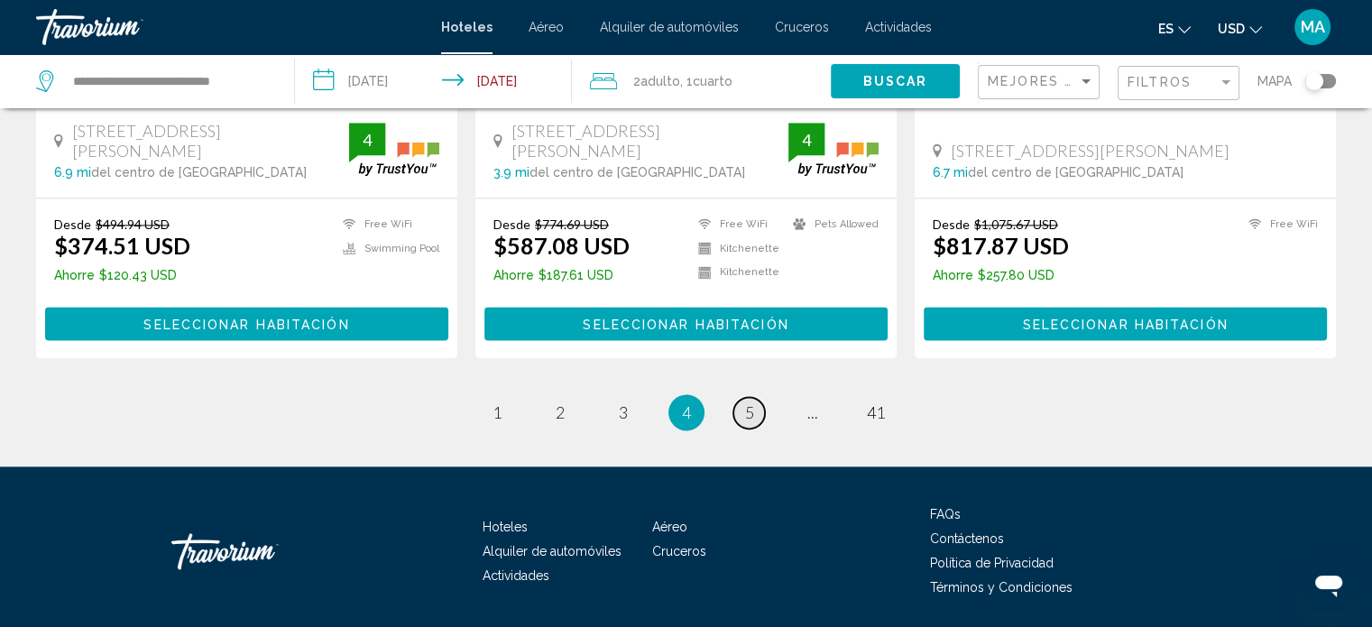
click at [752, 402] on span "5" at bounding box center [749, 412] width 9 height 20
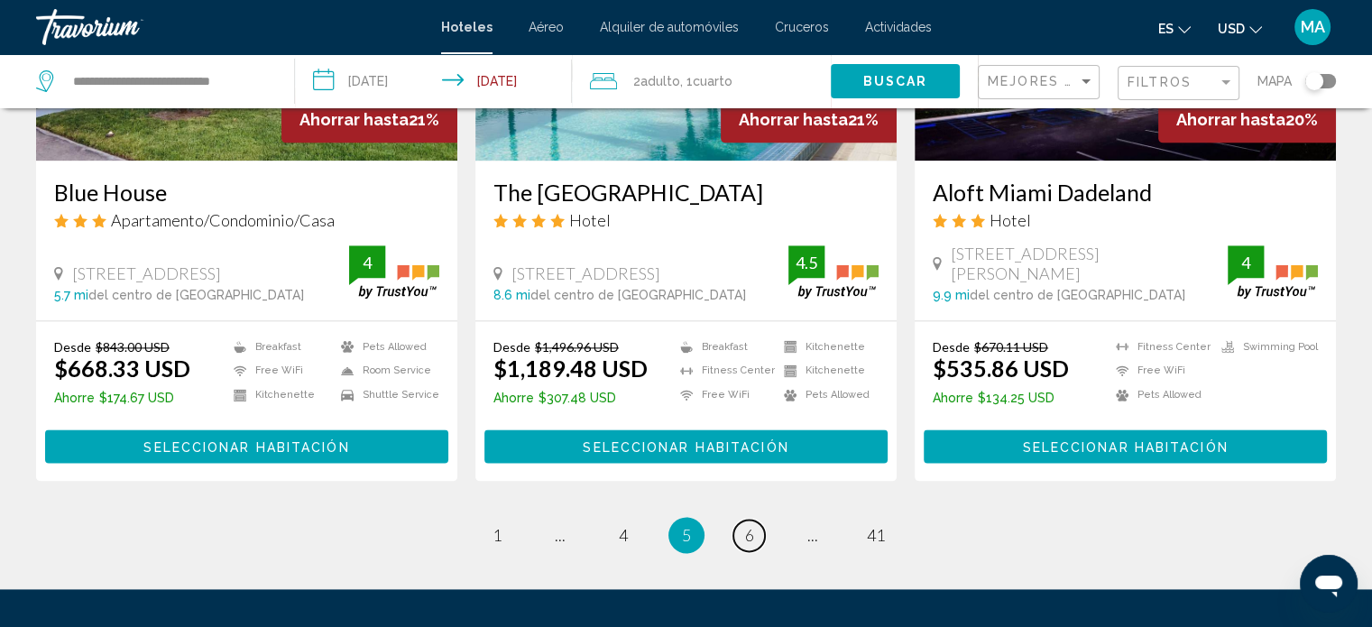
scroll to position [2345, 0]
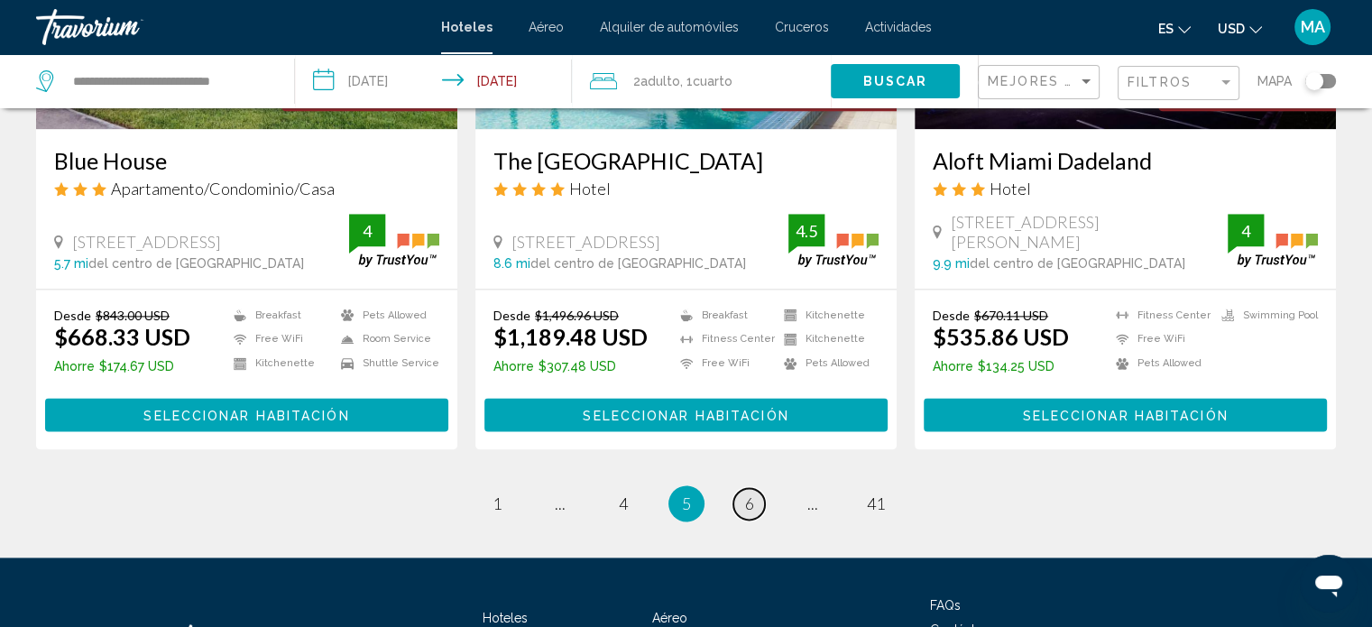
click at [753, 493] on span "6" at bounding box center [749, 503] width 9 height 20
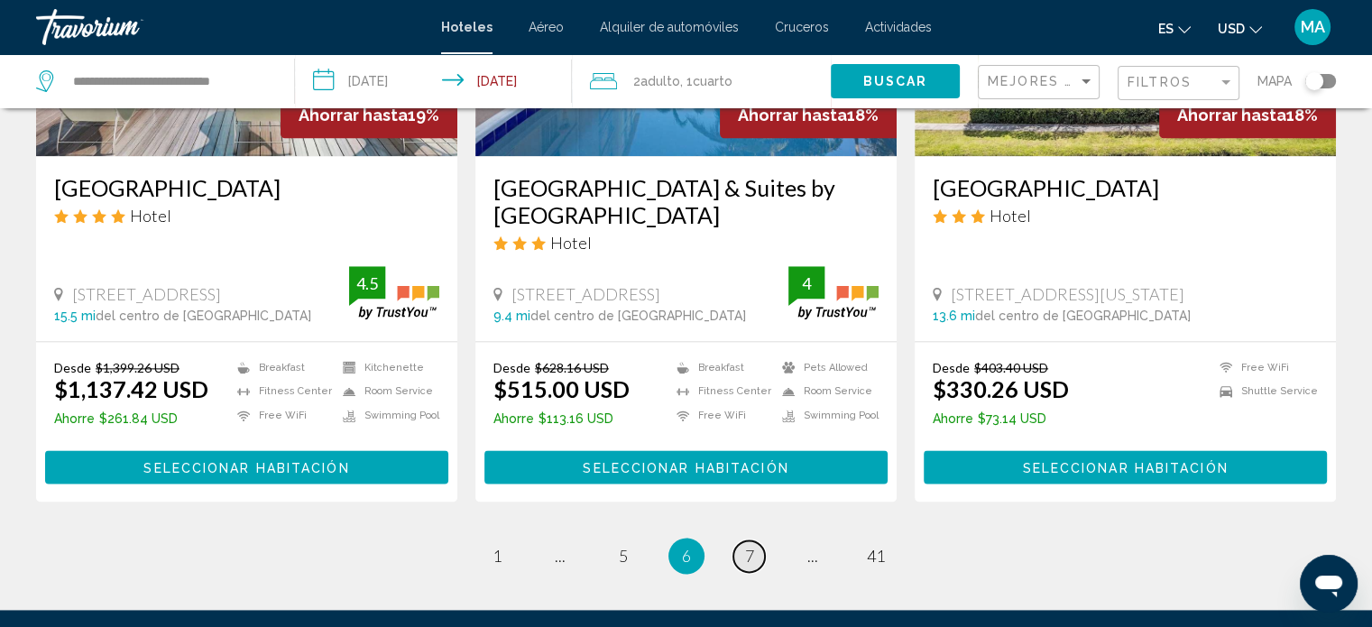
scroll to position [2492, 0]
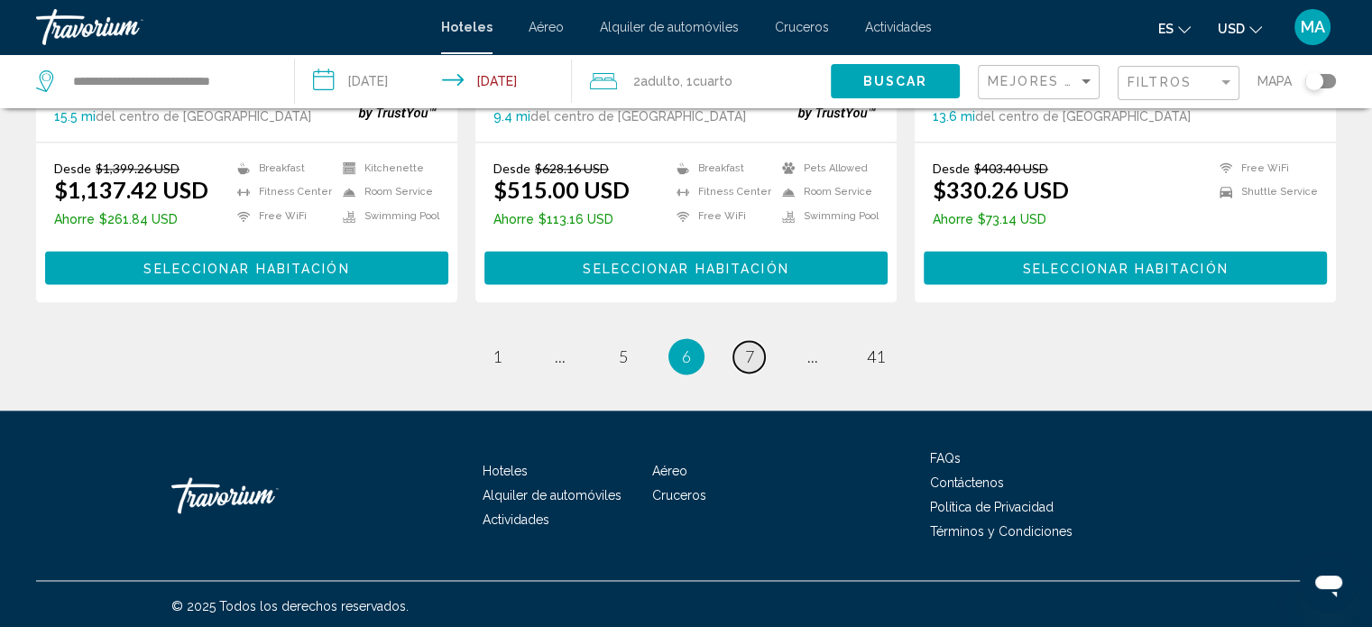
click at [745, 351] on span "7" at bounding box center [749, 356] width 9 height 20
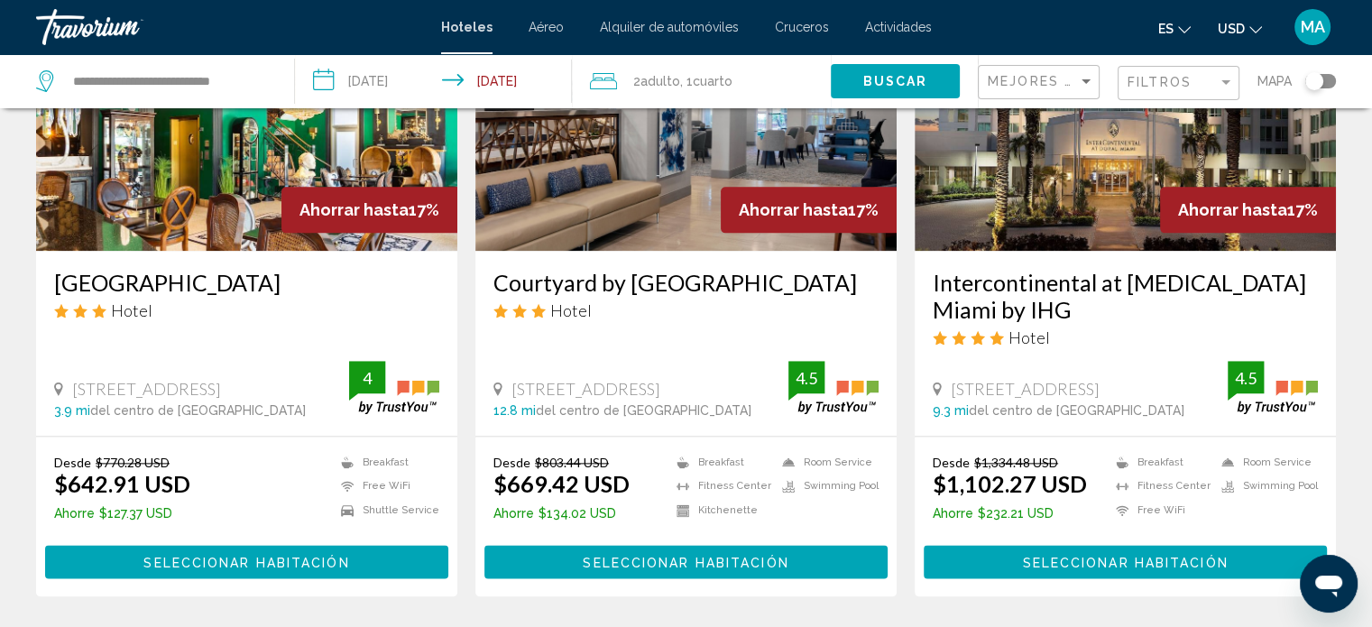
scroll to position [2255, 0]
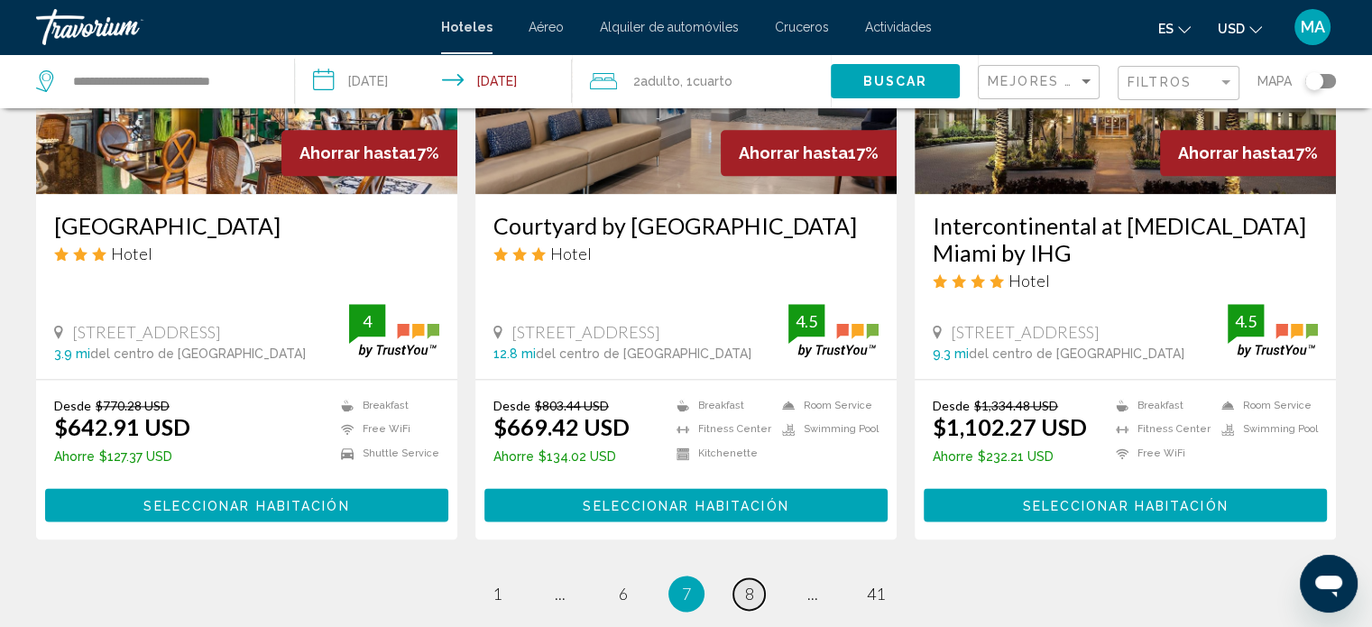
click at [757, 578] on link "page 8" at bounding box center [749, 594] width 32 height 32
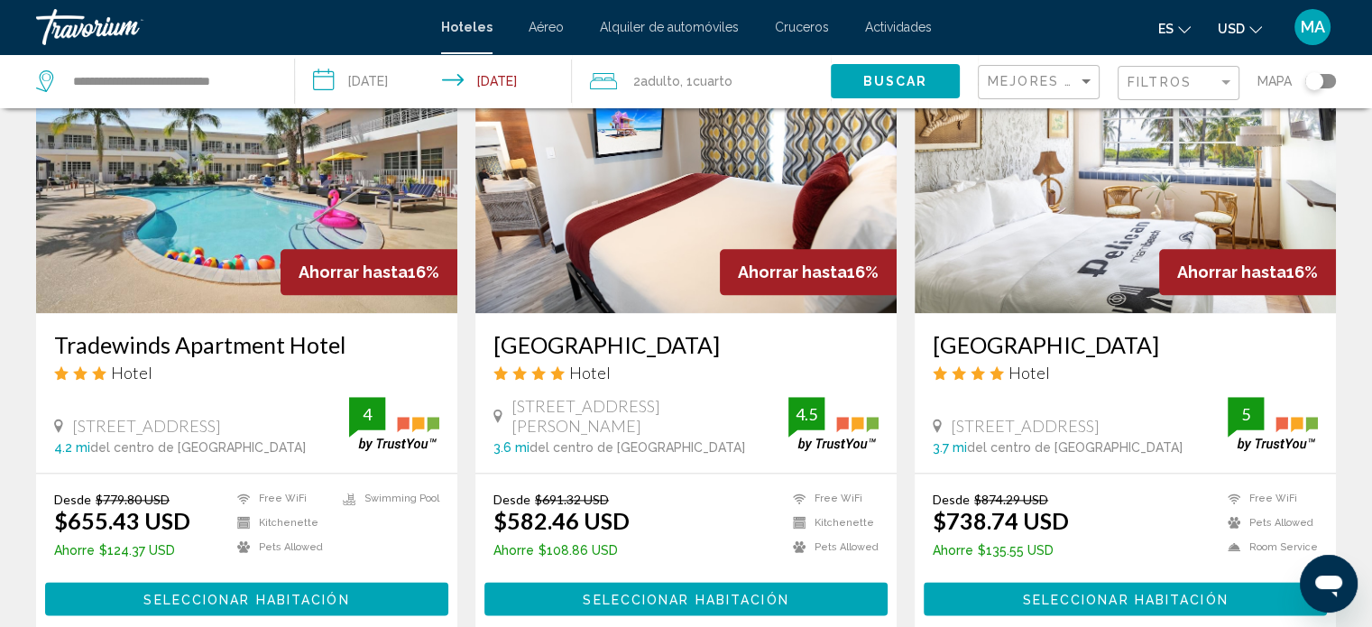
scroll to position [2165, 0]
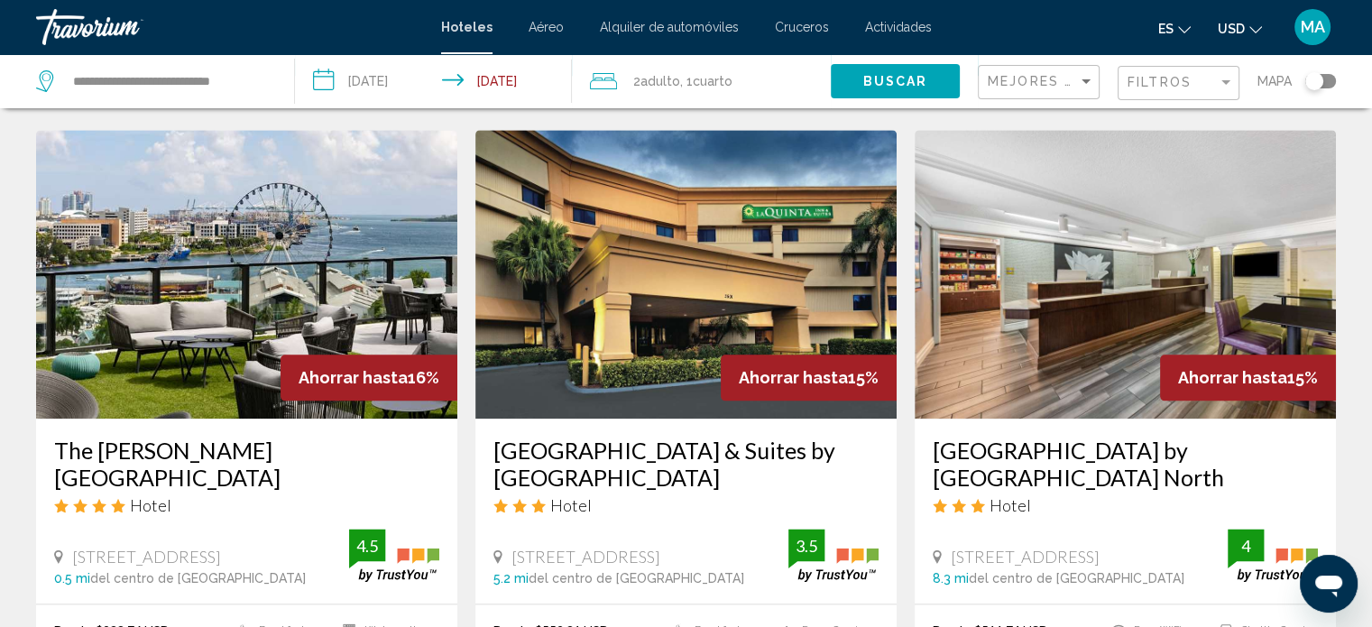
scroll to position [2345, 0]
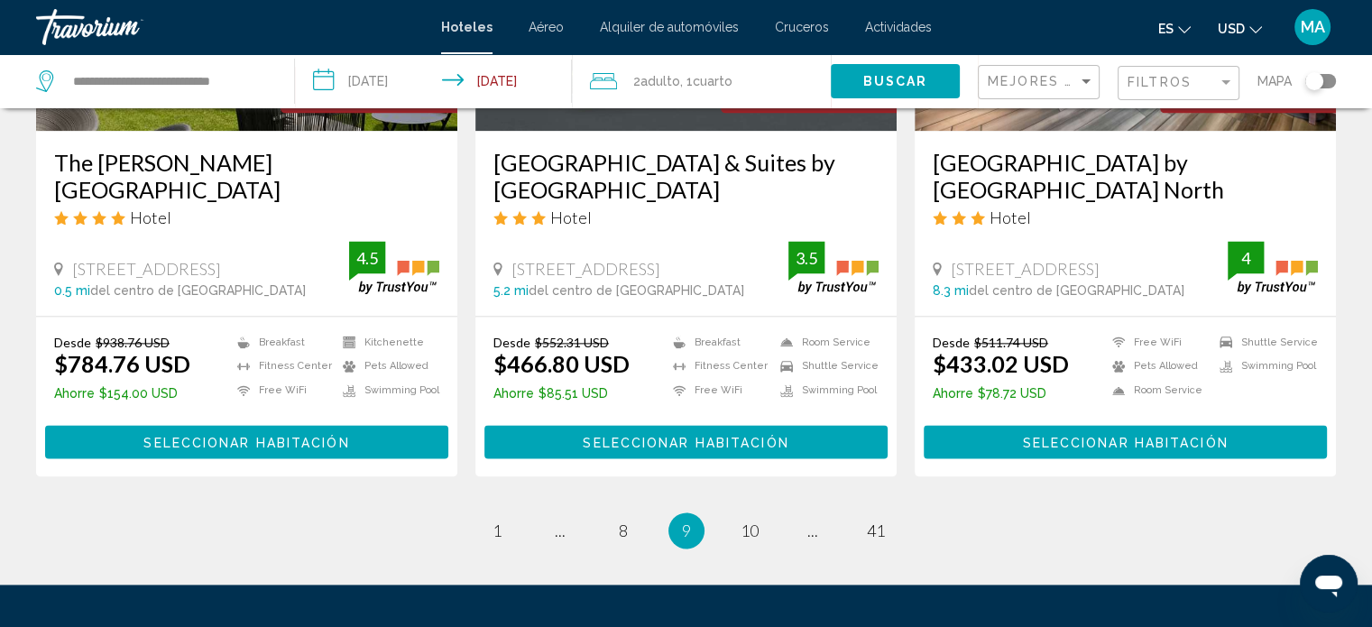
click at [734, 512] on li "page 10" at bounding box center [749, 530] width 36 height 36
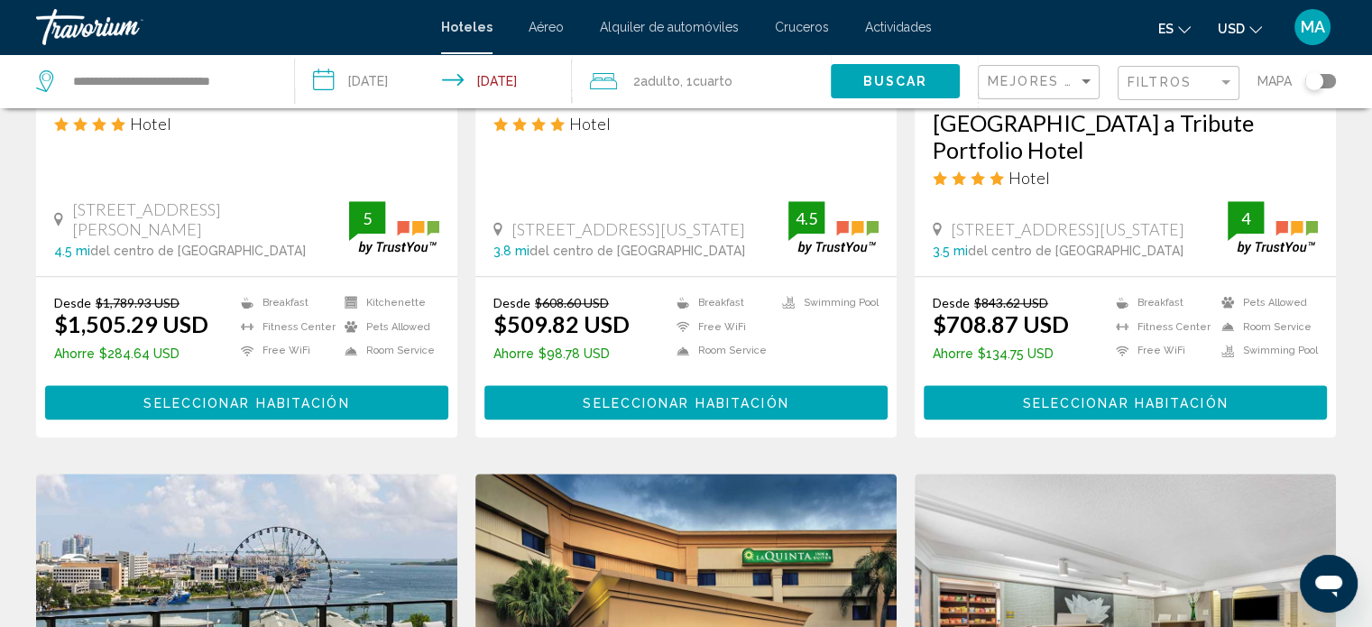
scroll to position [1353, 0]
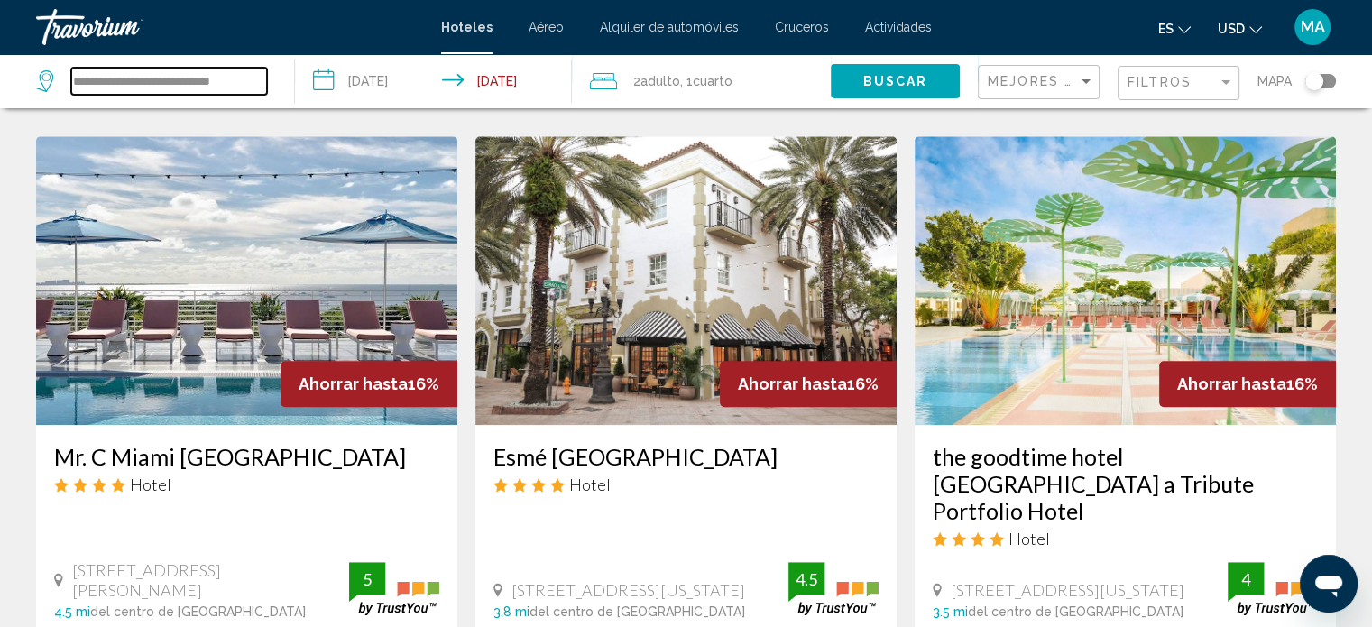
click at [186, 79] on input "**********" at bounding box center [169, 81] width 196 height 27
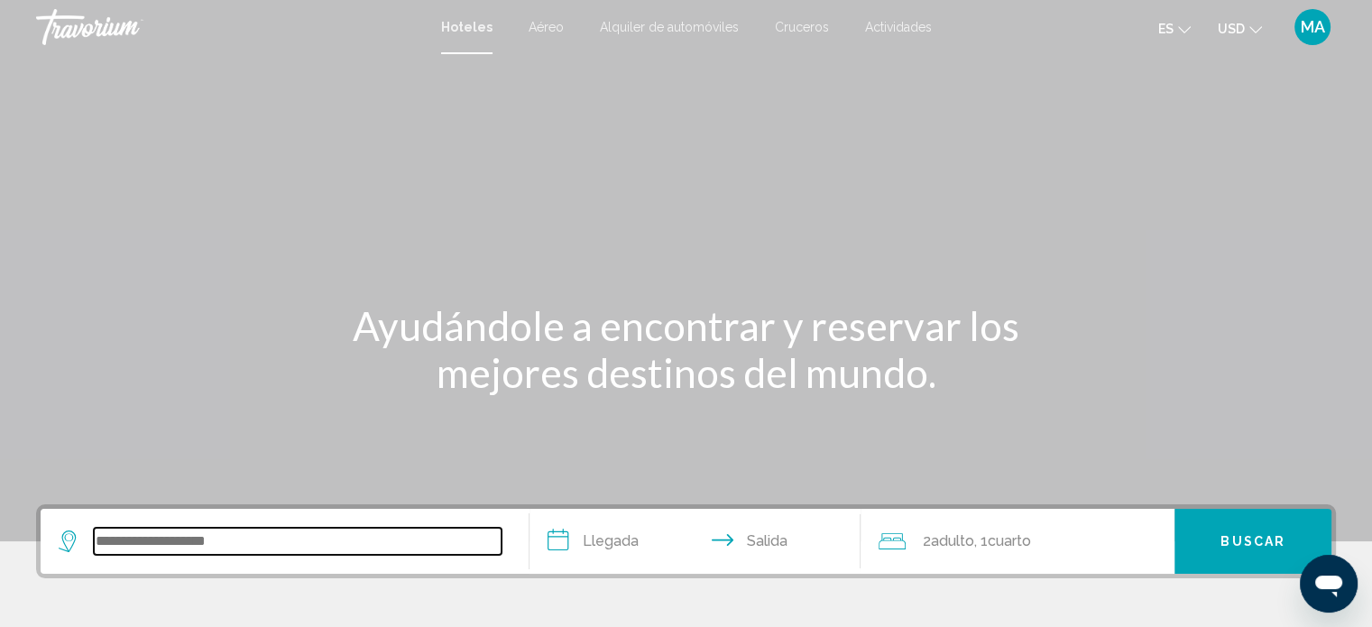
click at [372, 533] on input "Search widget" at bounding box center [298, 541] width 408 height 27
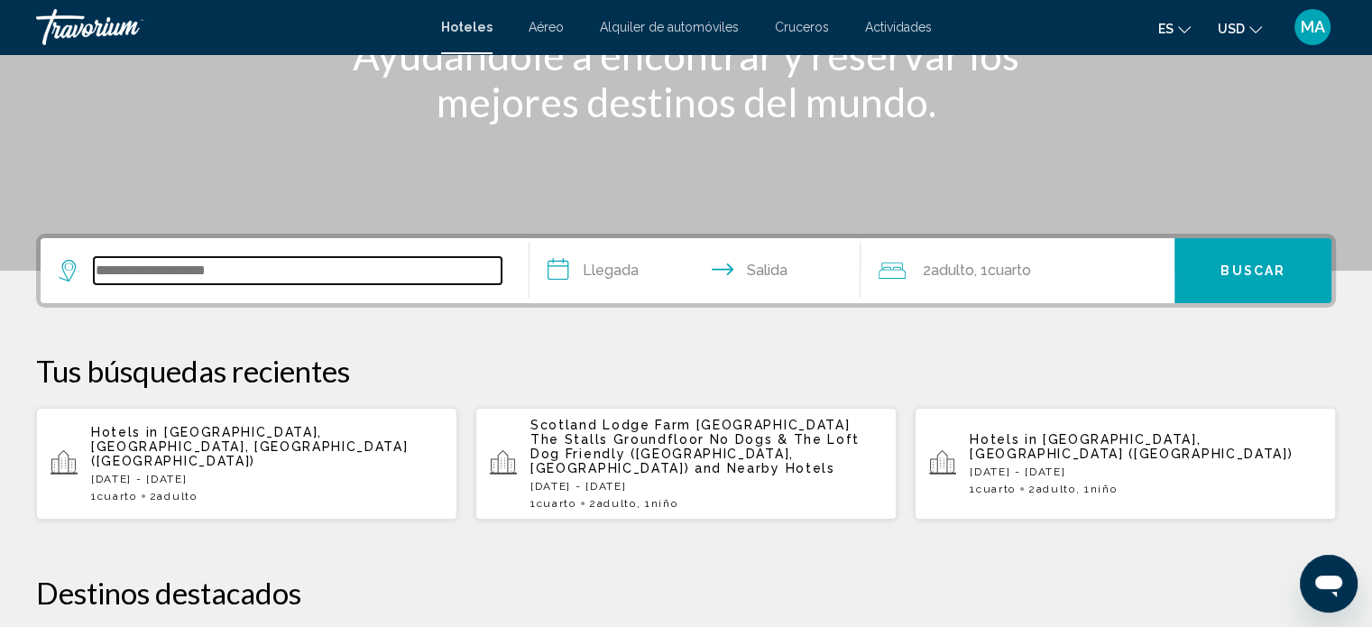
scroll to position [445, 0]
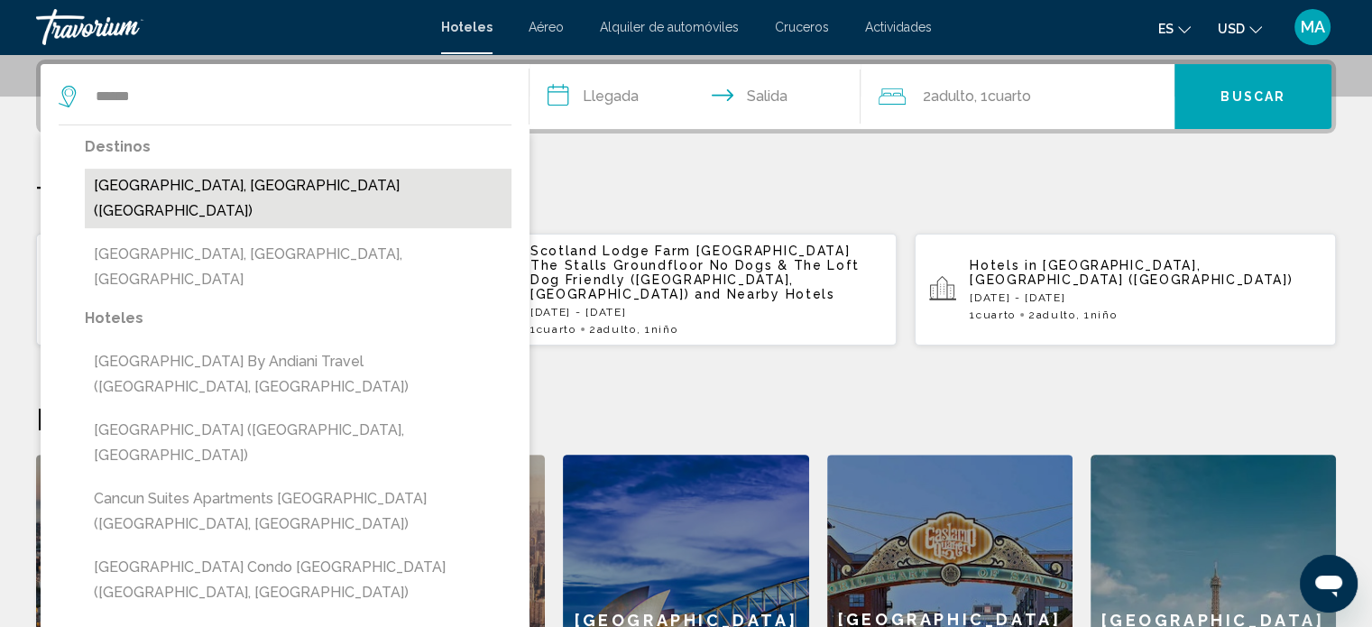
click at [350, 194] on button "[GEOGRAPHIC_DATA], [GEOGRAPHIC_DATA] ([GEOGRAPHIC_DATA])" at bounding box center [298, 199] width 427 height 60
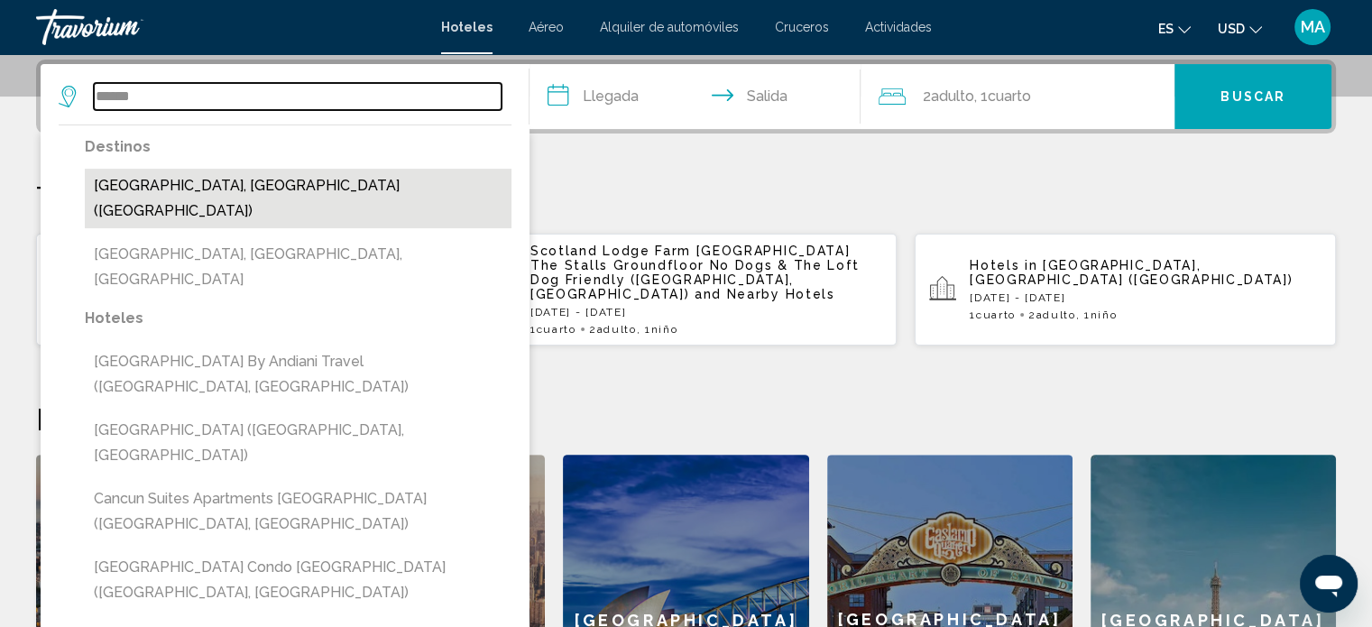
type input "**********"
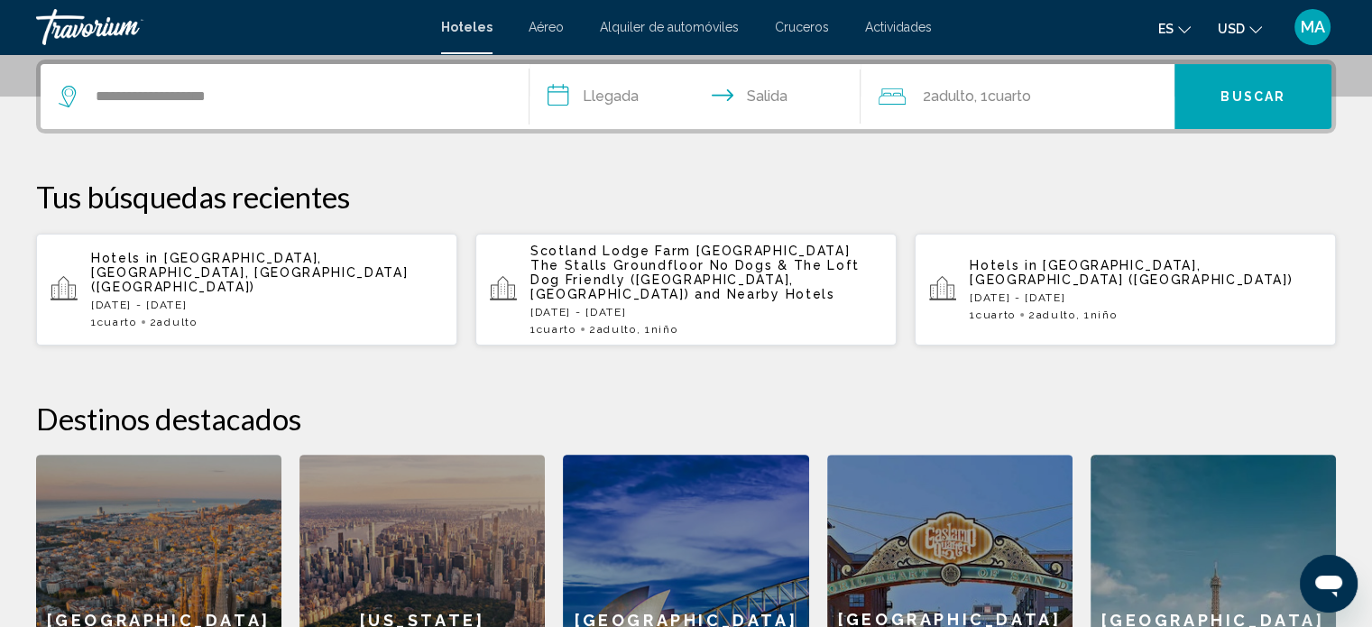
click at [577, 103] on input "**********" at bounding box center [698, 99] width 339 height 70
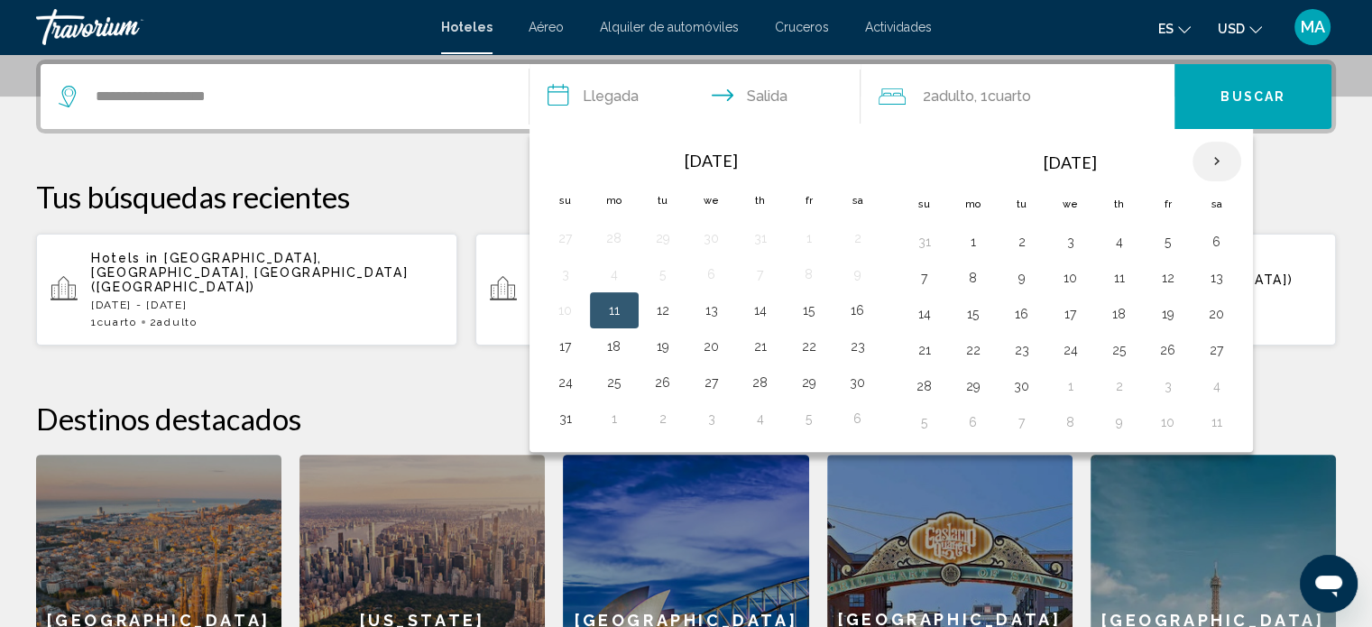
click at [1211, 159] on th "Next month" at bounding box center [1216, 162] width 49 height 40
click at [914, 286] on button "4" at bounding box center [924, 277] width 29 height 25
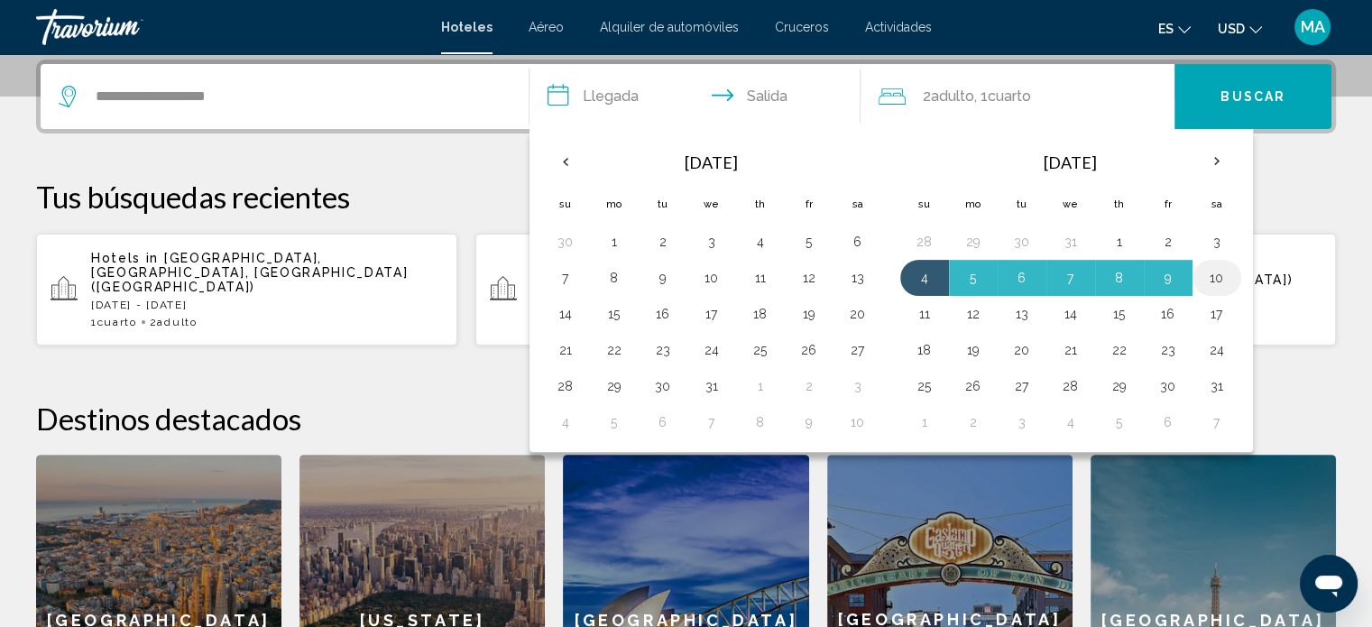
click at [1202, 273] on button "10" at bounding box center [1216, 277] width 29 height 25
type input "**********"
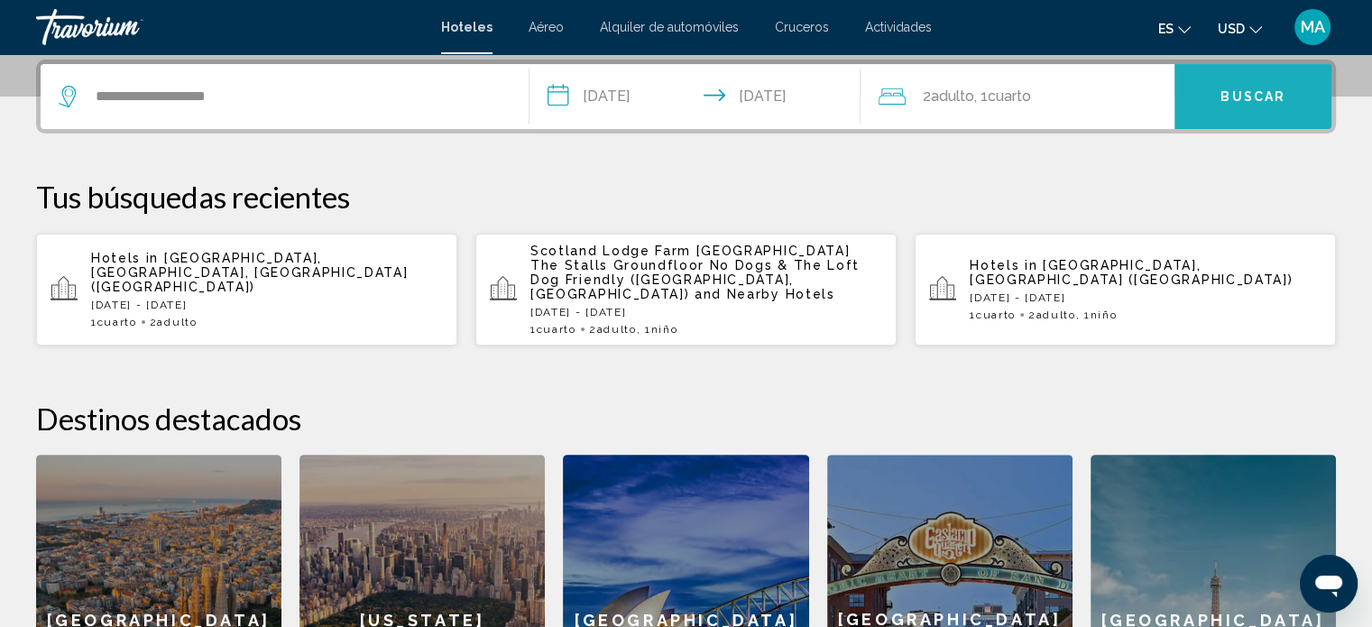
click at [1249, 93] on span "Buscar" at bounding box center [1252, 97] width 65 height 14
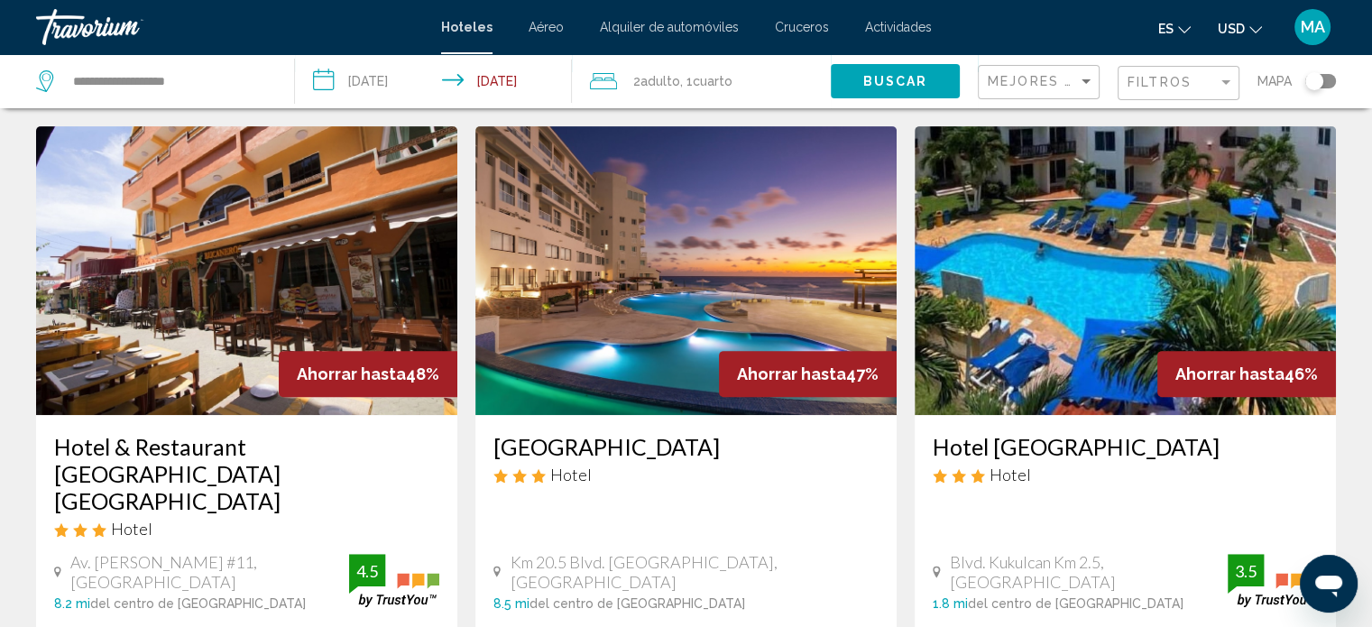
scroll to position [897, 0]
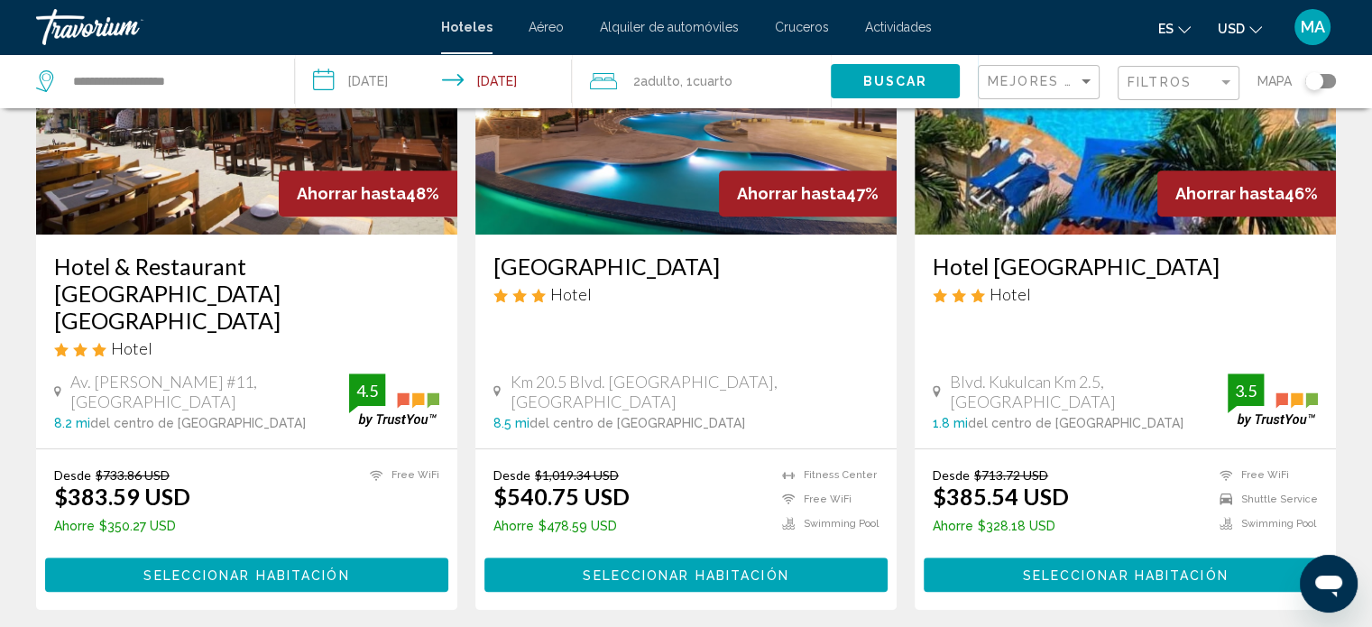
click at [503, 266] on h3 "[GEOGRAPHIC_DATA]" at bounding box center [685, 266] width 385 height 27
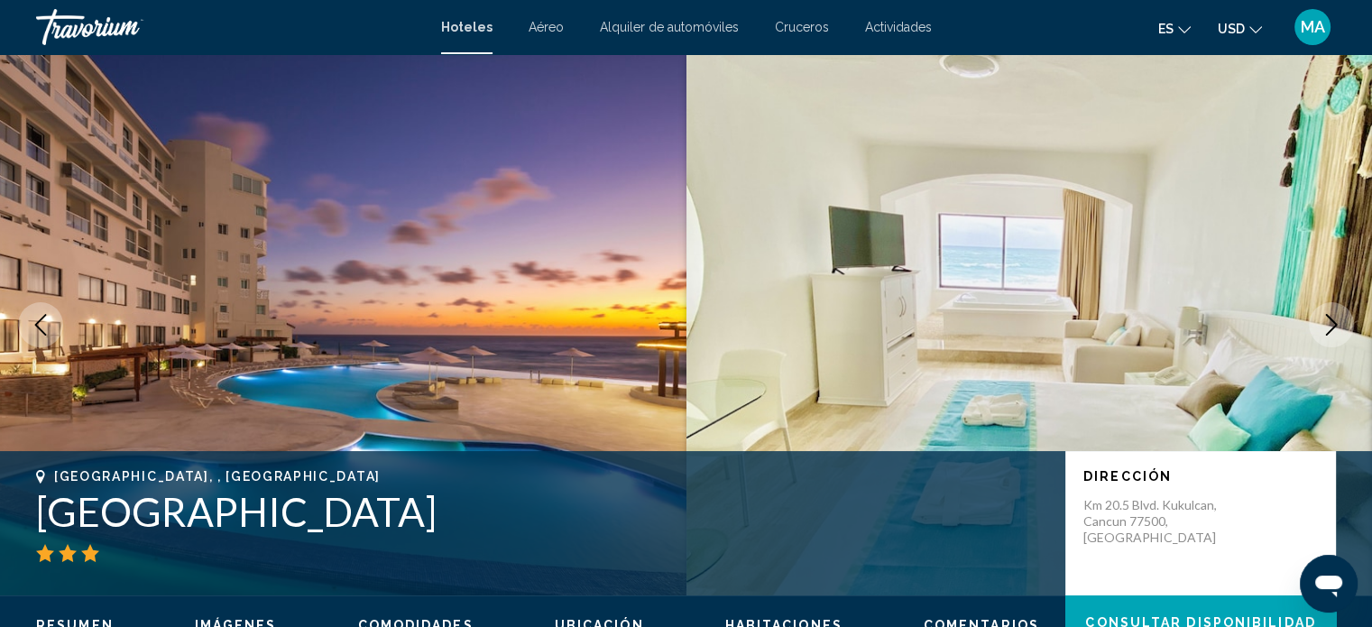
drag, startPoint x: 44, startPoint y: 508, endPoint x: 492, endPoint y: 508, distance: 447.3
click at [492, 508] on h1 "[GEOGRAPHIC_DATA]" at bounding box center [541, 511] width 1011 height 47
copy h1 "[GEOGRAPHIC_DATA]"
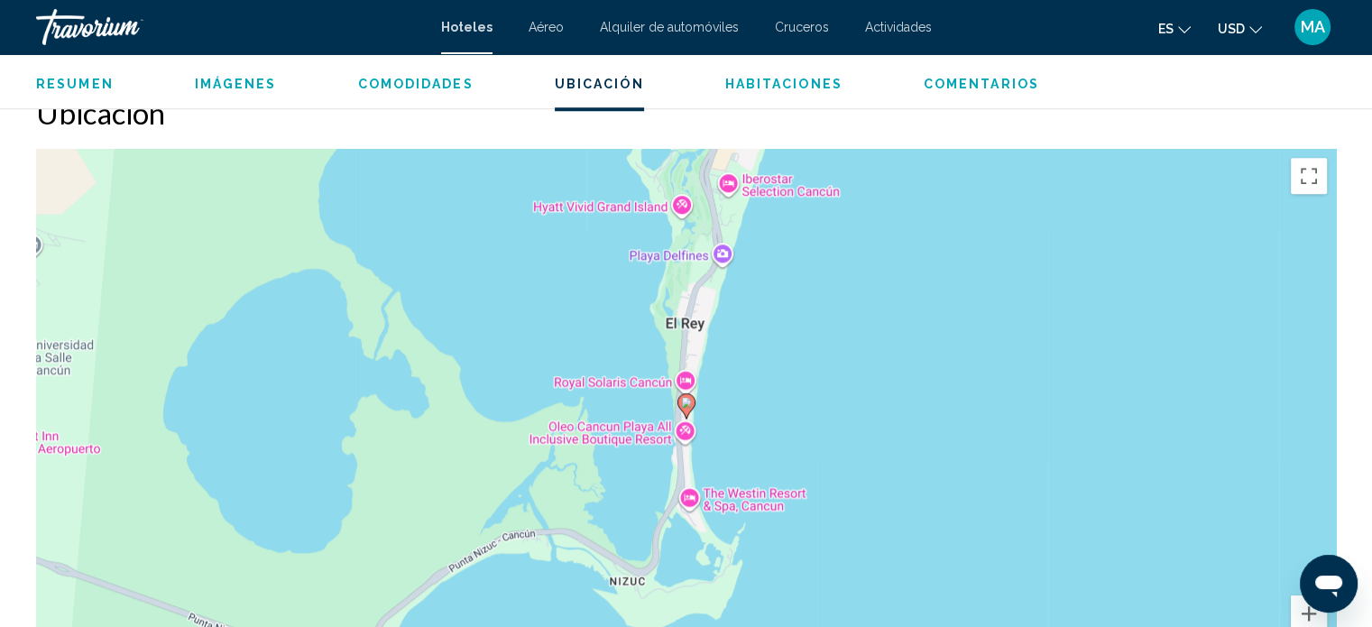
scroll to position [1623, 0]
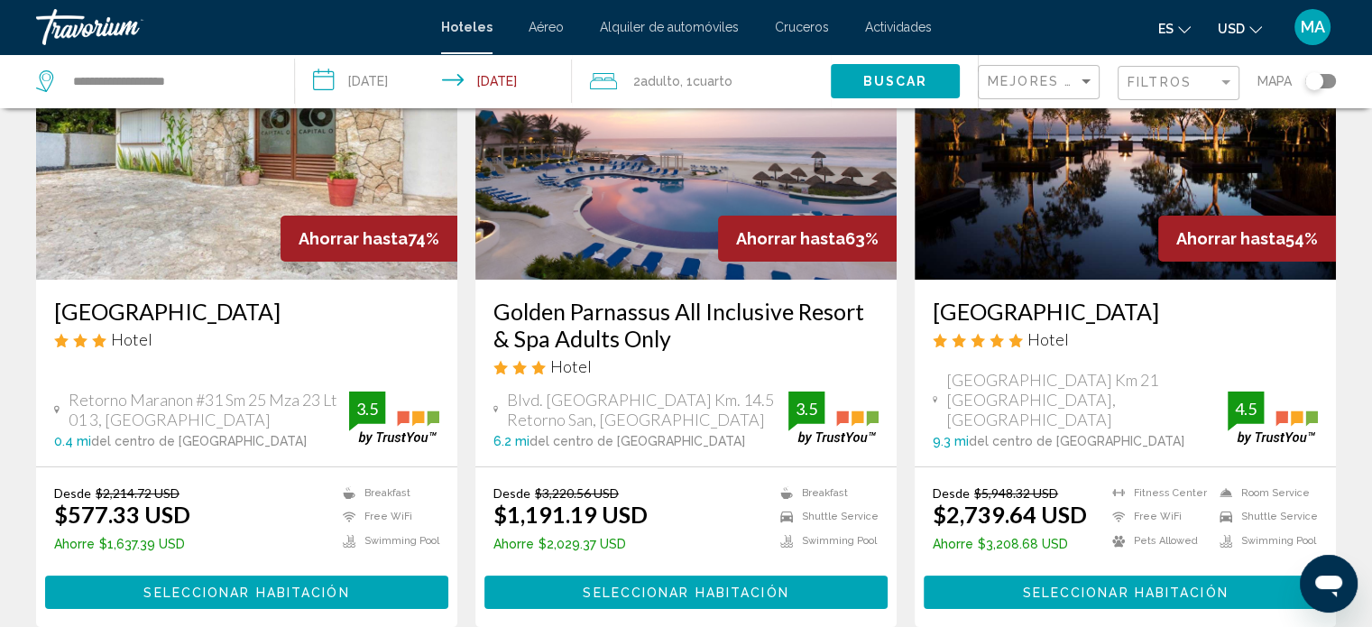
scroll to position [271, 0]
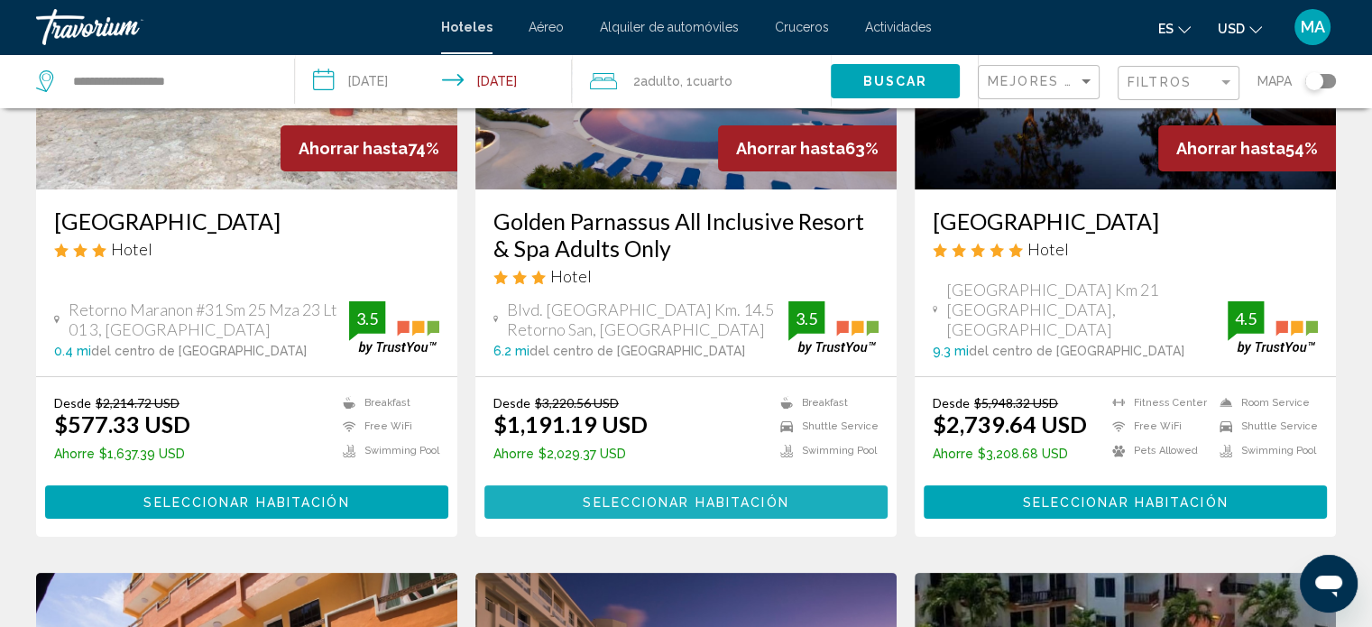
click at [641, 492] on button "Seleccionar habitación" at bounding box center [685, 501] width 403 height 33
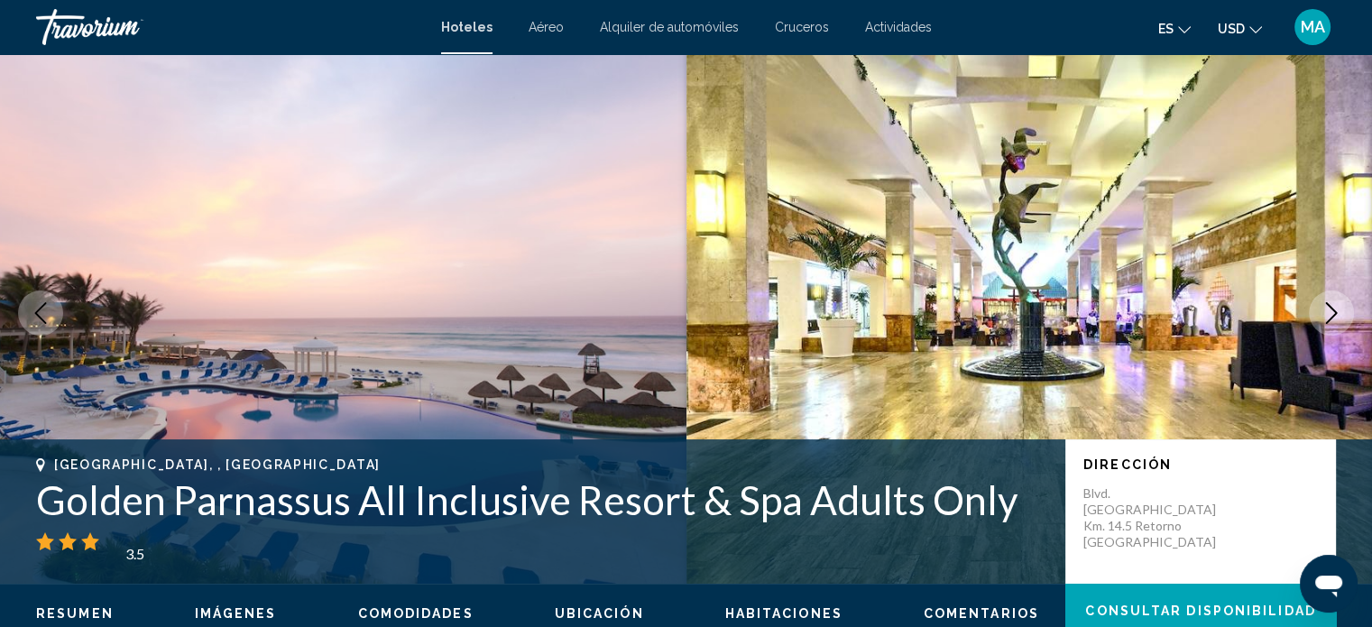
scroll to position [11, 0]
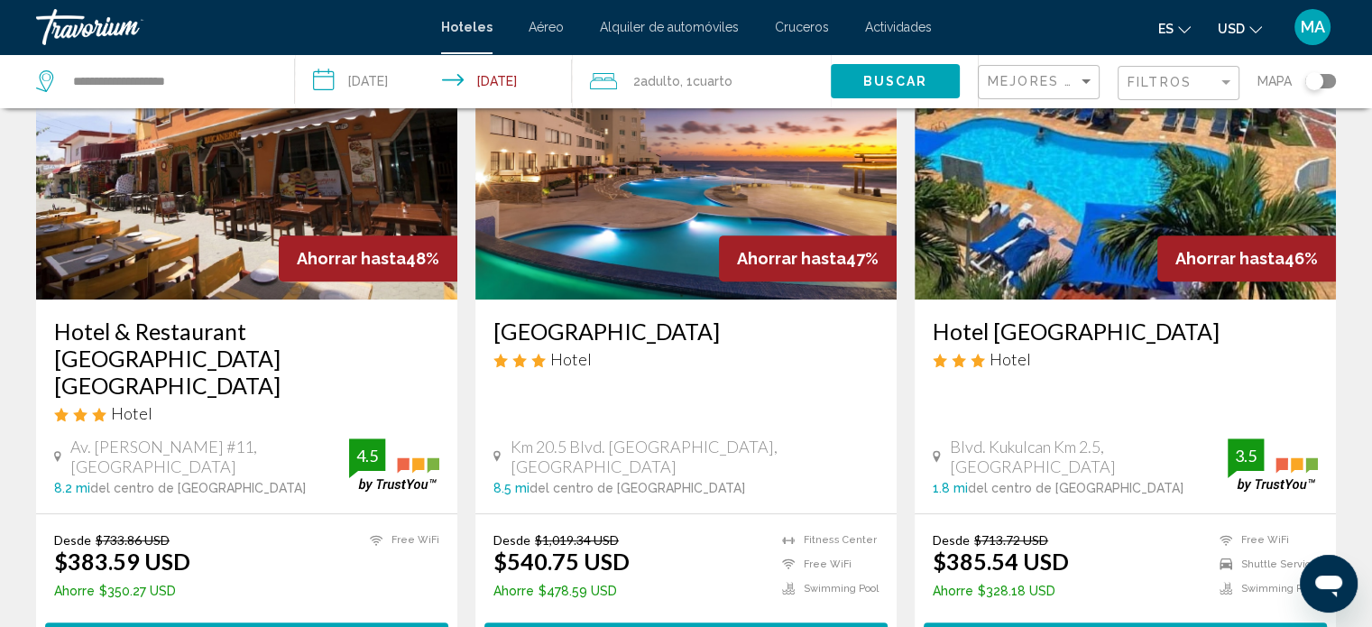
scroll to position [902, 0]
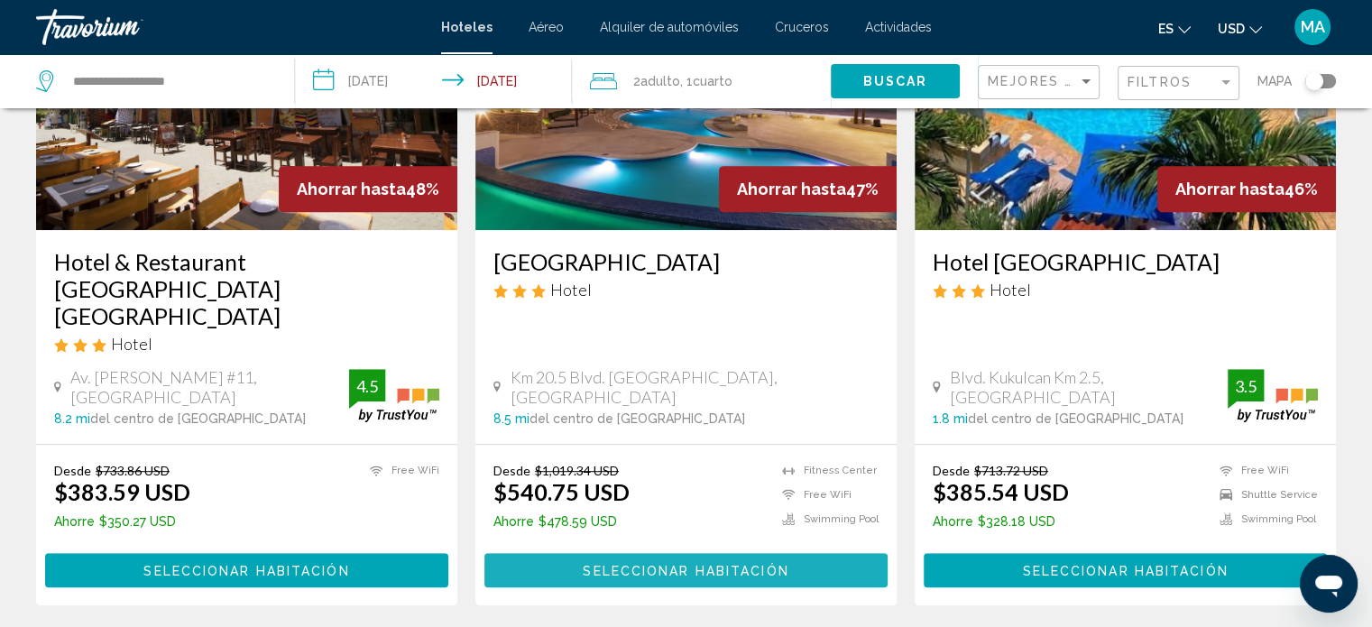
click at [660, 564] on span "Seleccionar habitación" at bounding box center [686, 571] width 206 height 14
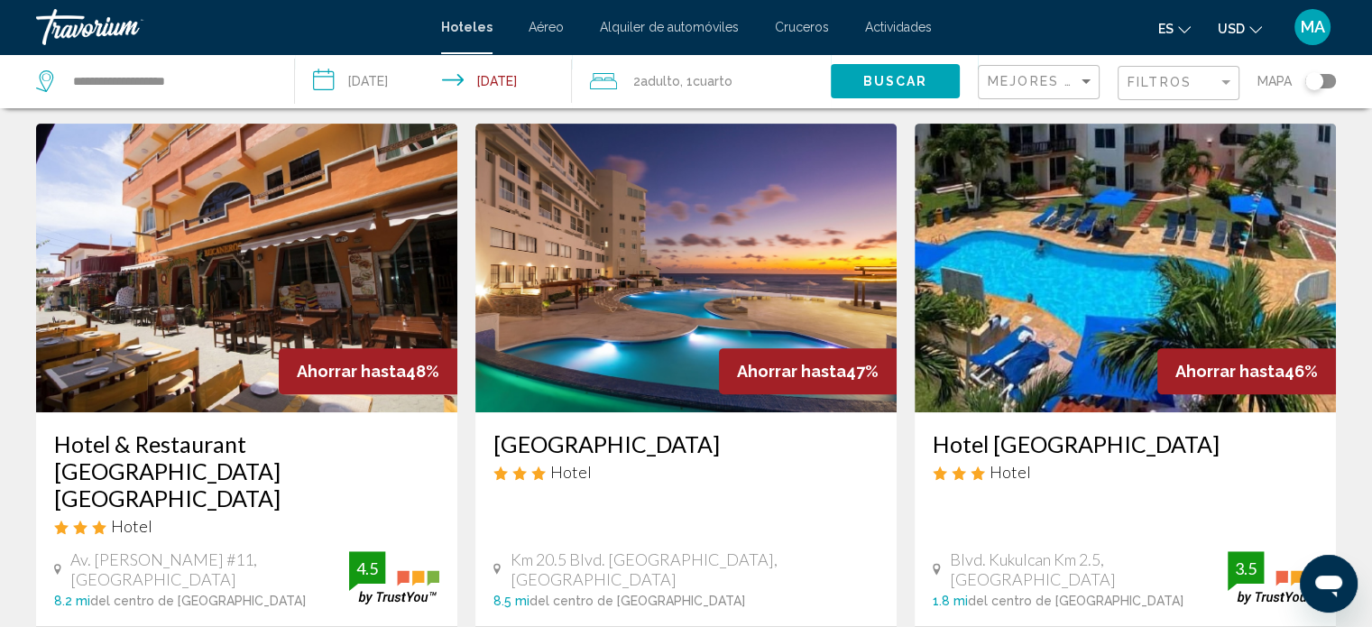
scroll to position [812, 0]
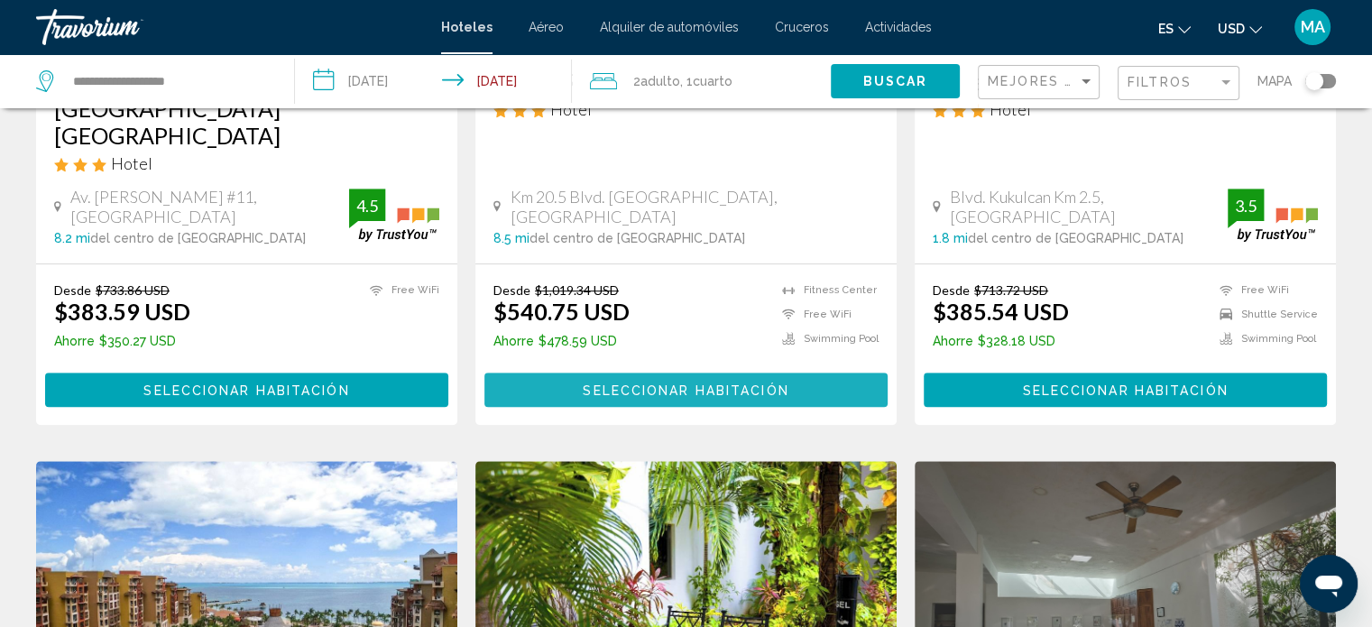
click at [696, 383] on span "Seleccionar habitación" at bounding box center [686, 390] width 206 height 14
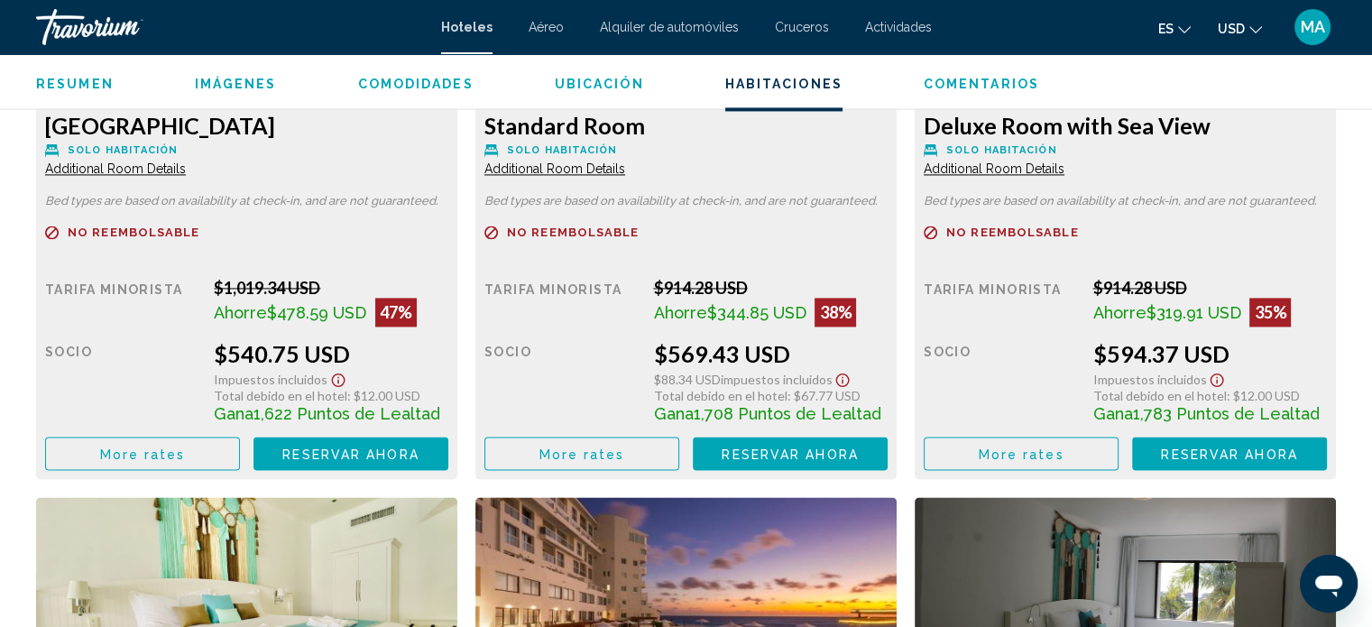
scroll to position [2487, 0]
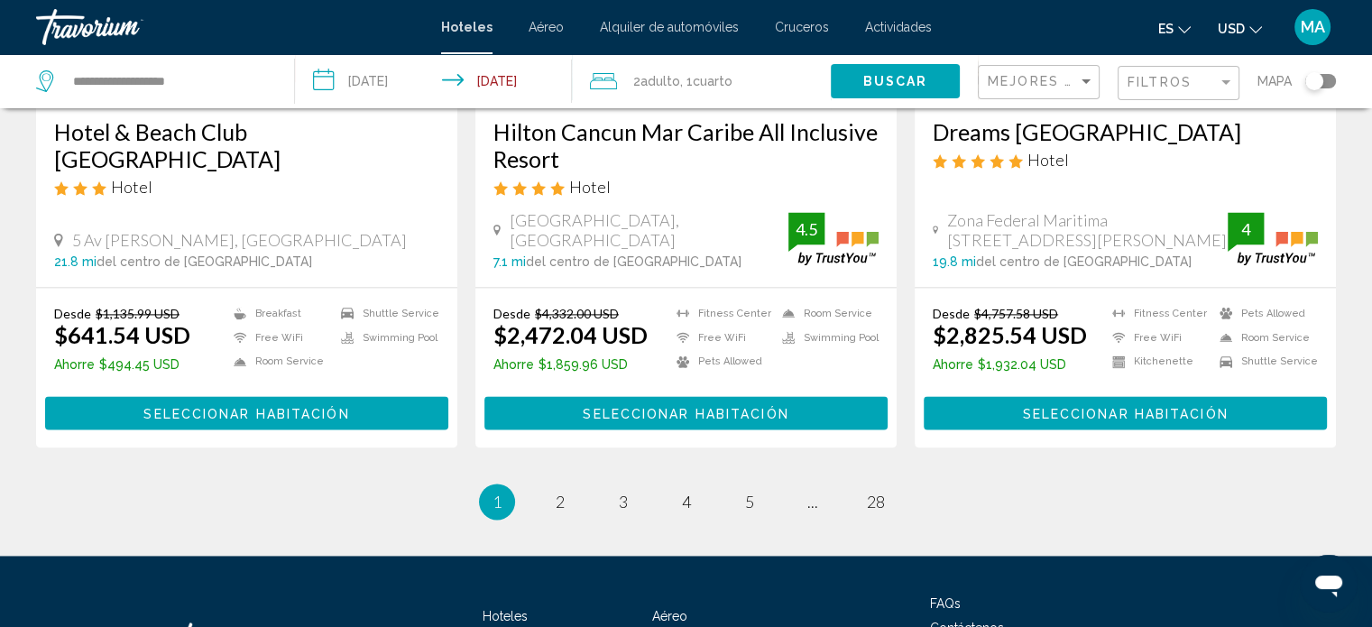
scroll to position [2435, 0]
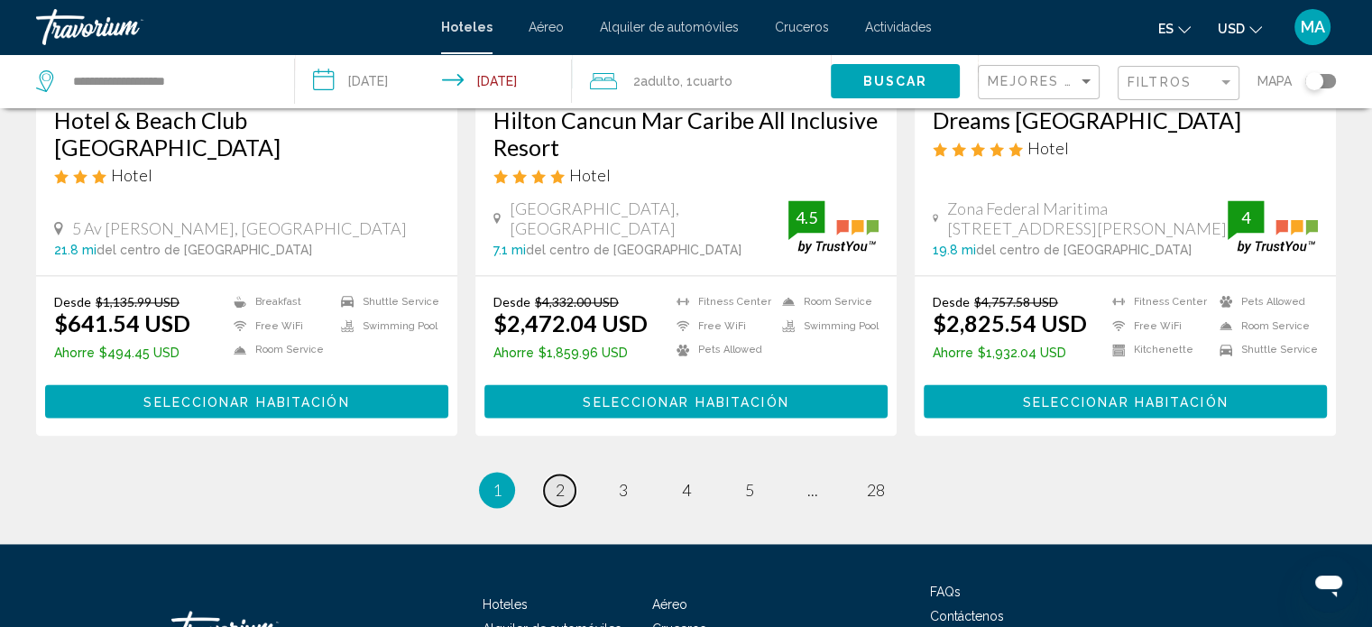
click at [563, 480] on span "2" at bounding box center [560, 490] width 9 height 20
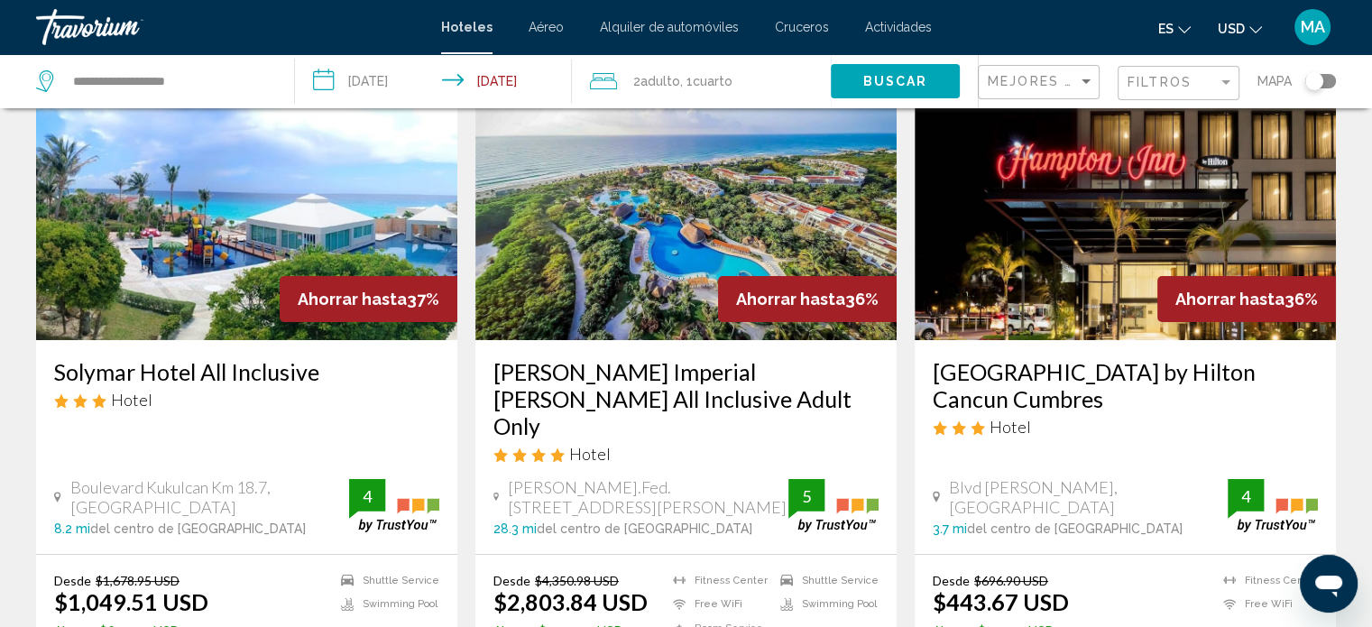
scroll to position [90, 0]
